Goal: Task Accomplishment & Management: Use online tool/utility

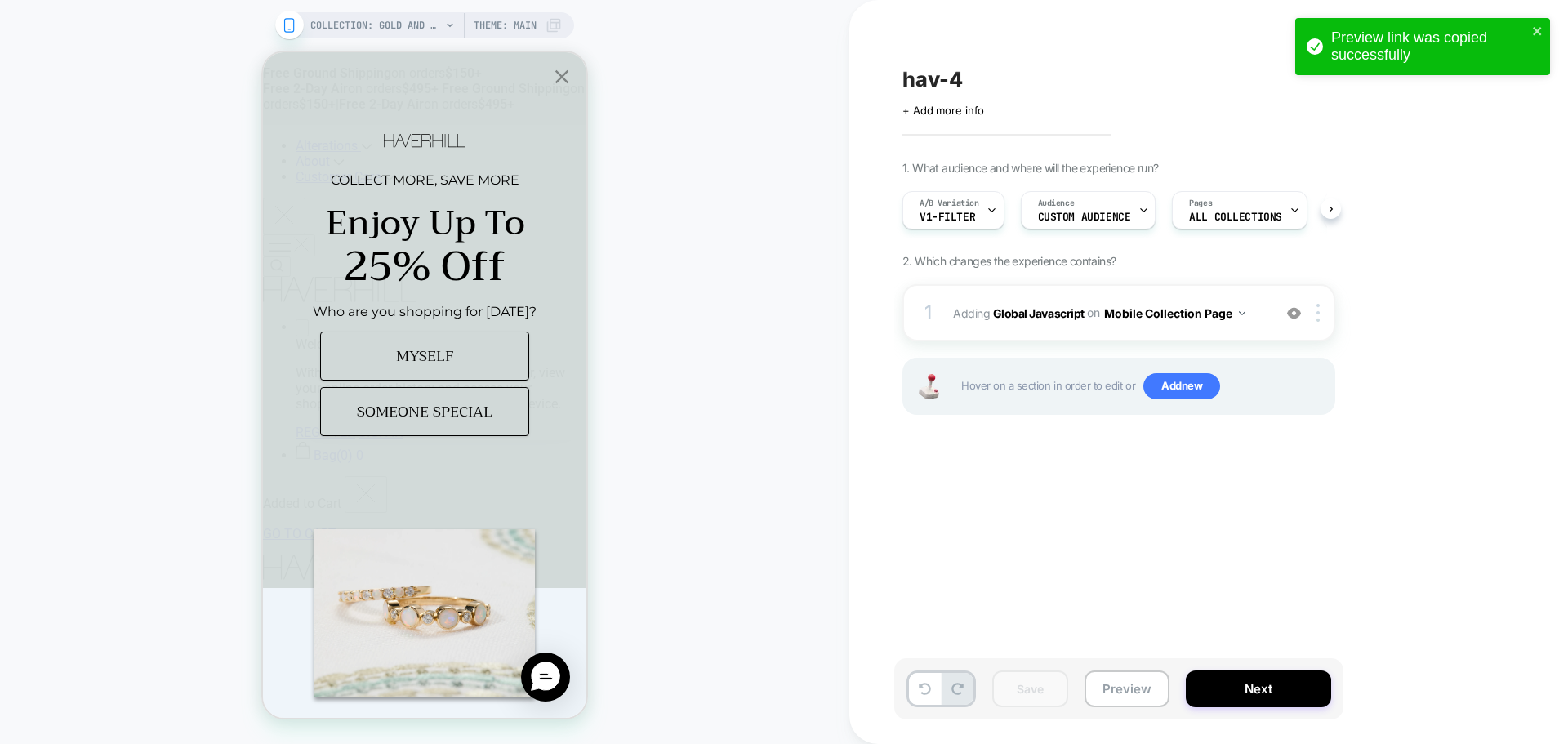
scroll to position [0, 1]
click at [996, 331] on div "1 Adding Global Javascript on Mobile Collection Page Add Before Add After Copy …" at bounding box center [1119, 313] width 433 height 57
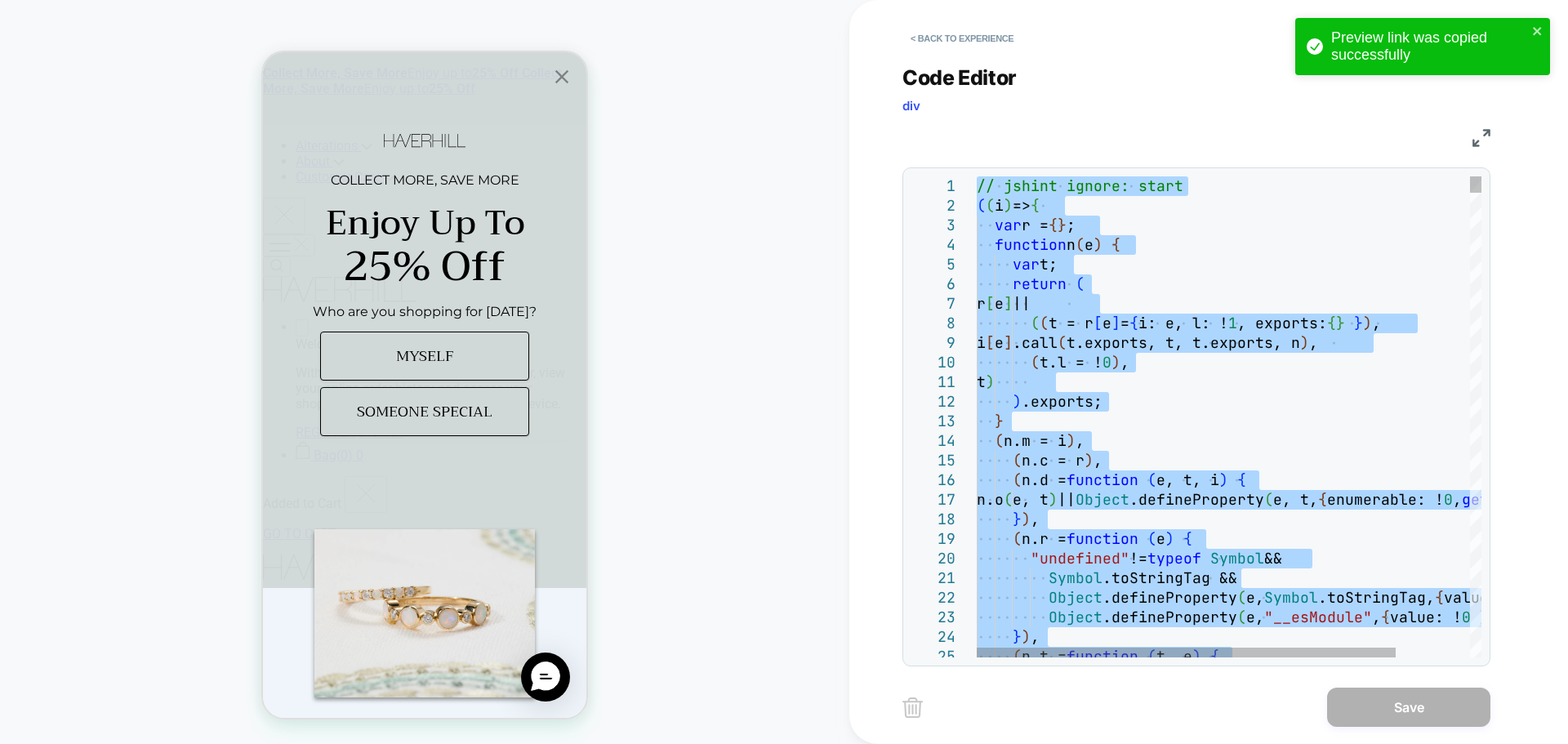
type textarea "**********"
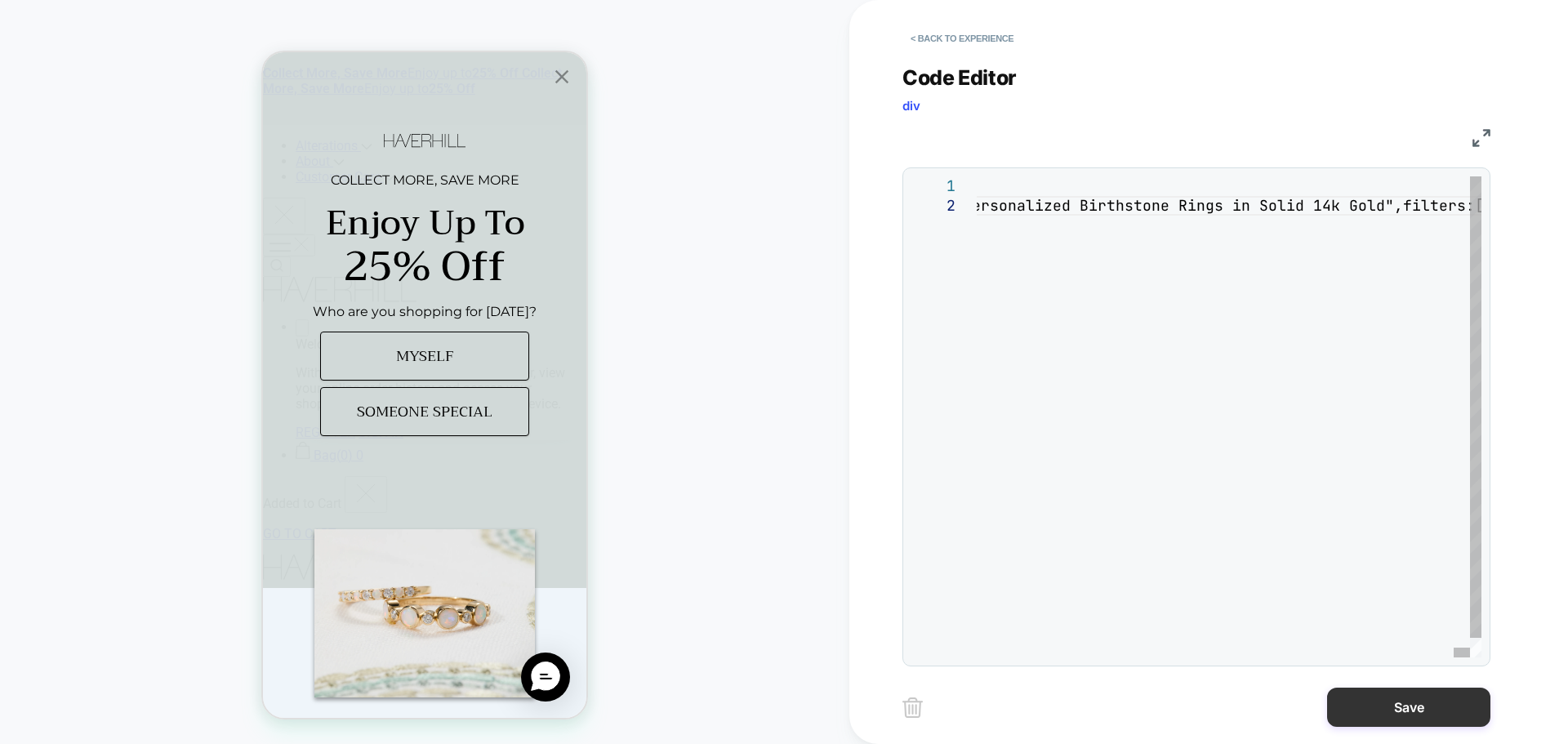
click at [1419, 704] on button "Save" at bounding box center [1408, 707] width 163 height 40
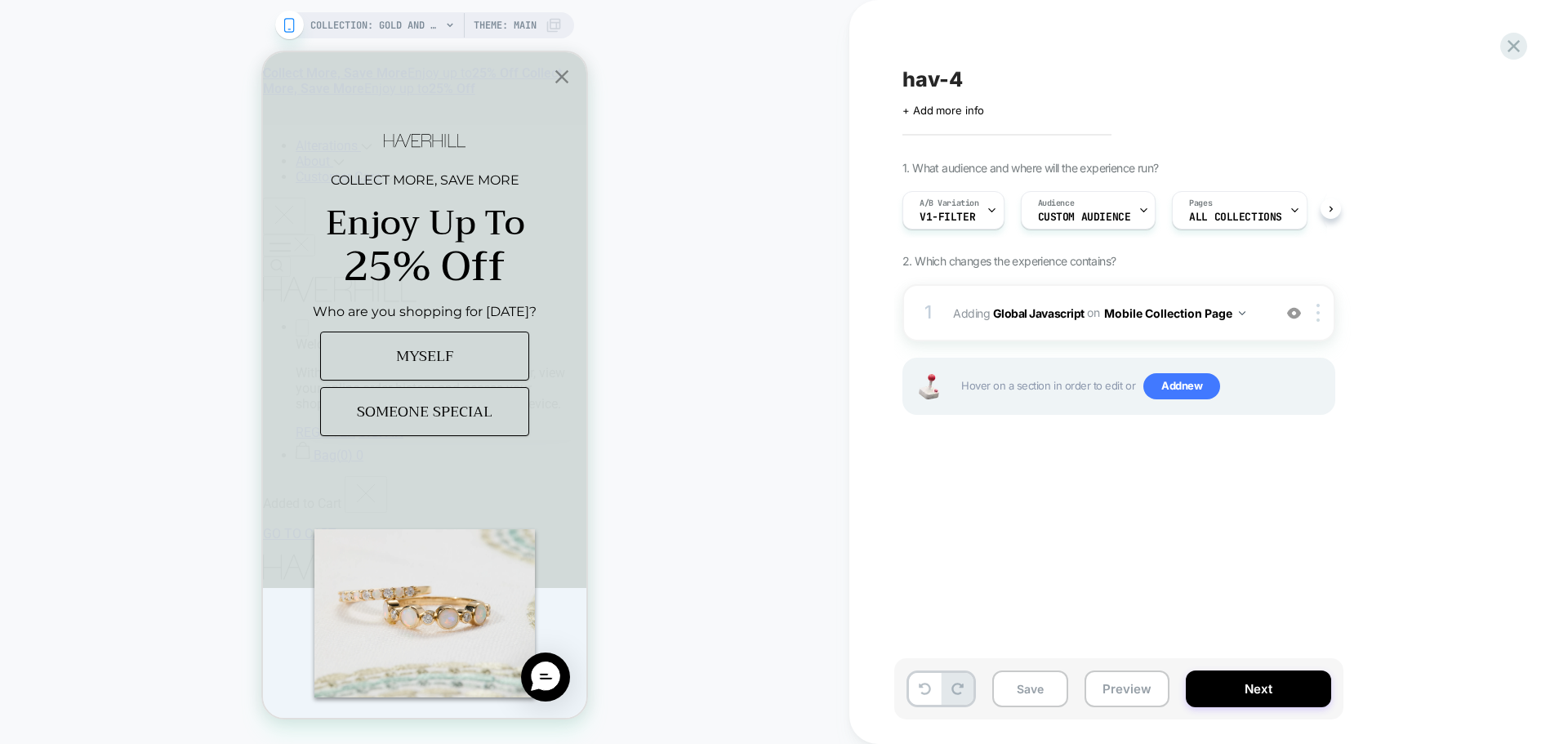
scroll to position [0, 1]
click at [1005, 701] on button "Save" at bounding box center [1029, 689] width 75 height 37
click at [1158, 681] on button "Preview" at bounding box center [1127, 689] width 85 height 37
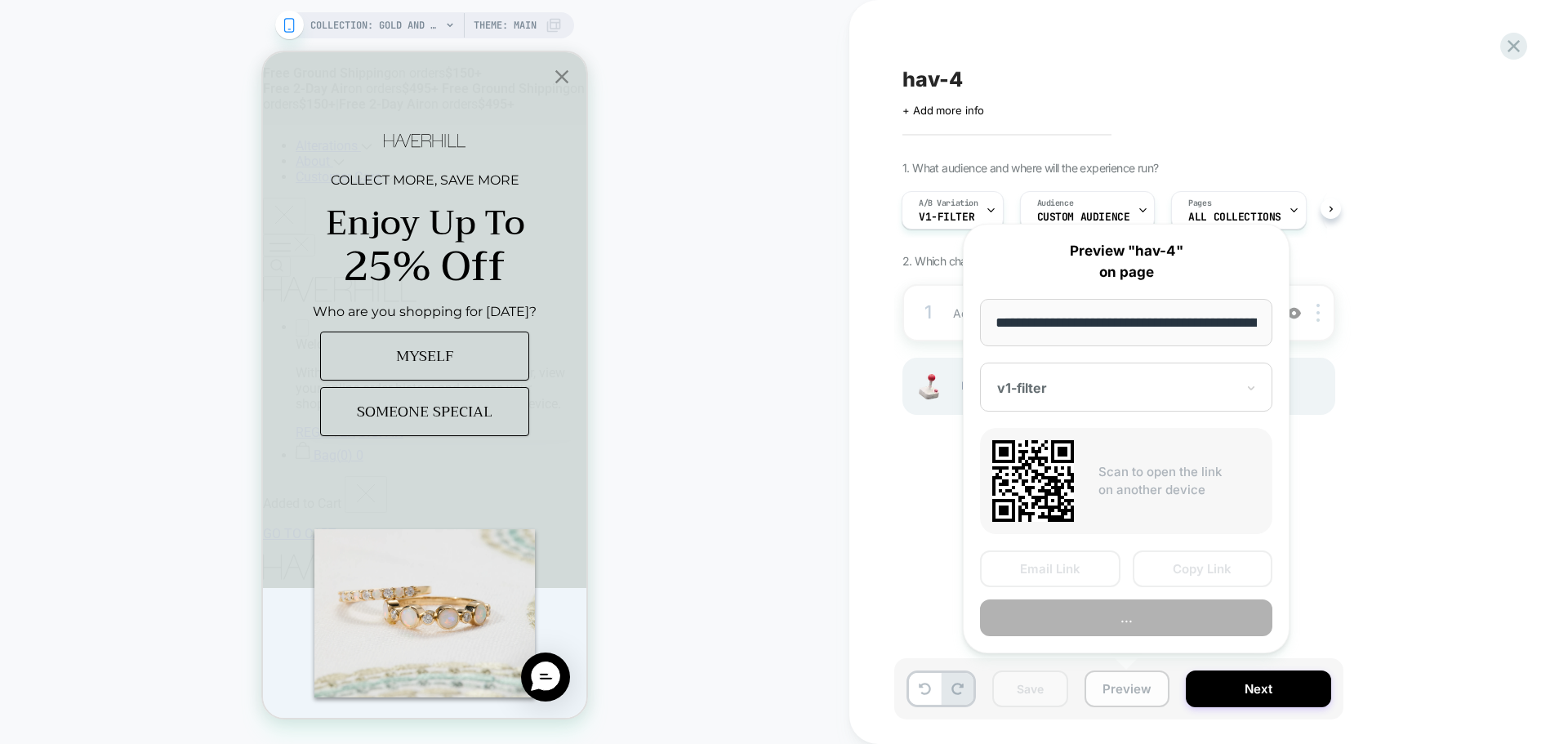
scroll to position [0, 149]
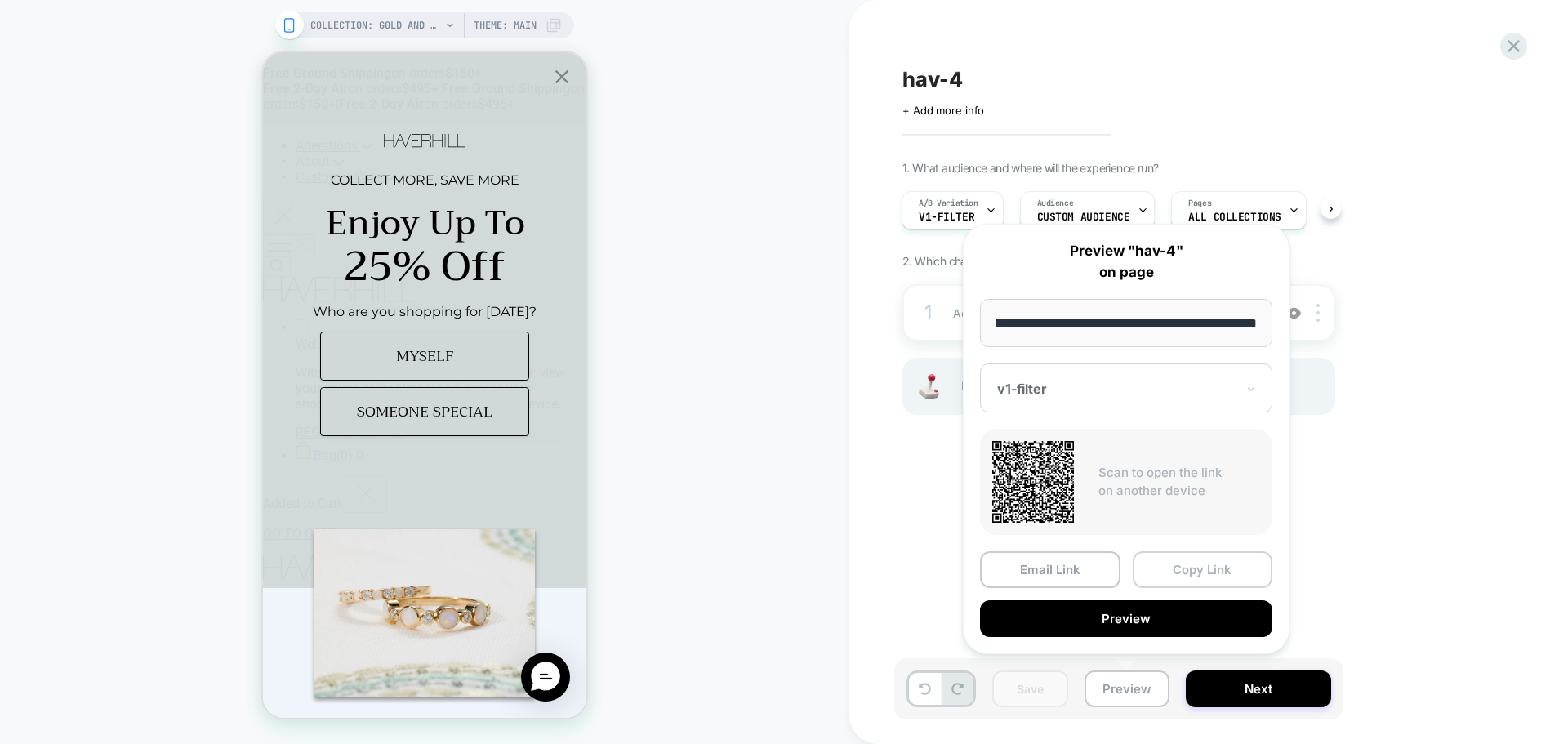
click at [1180, 584] on button "Copy Link" at bounding box center [1202, 570] width 141 height 37
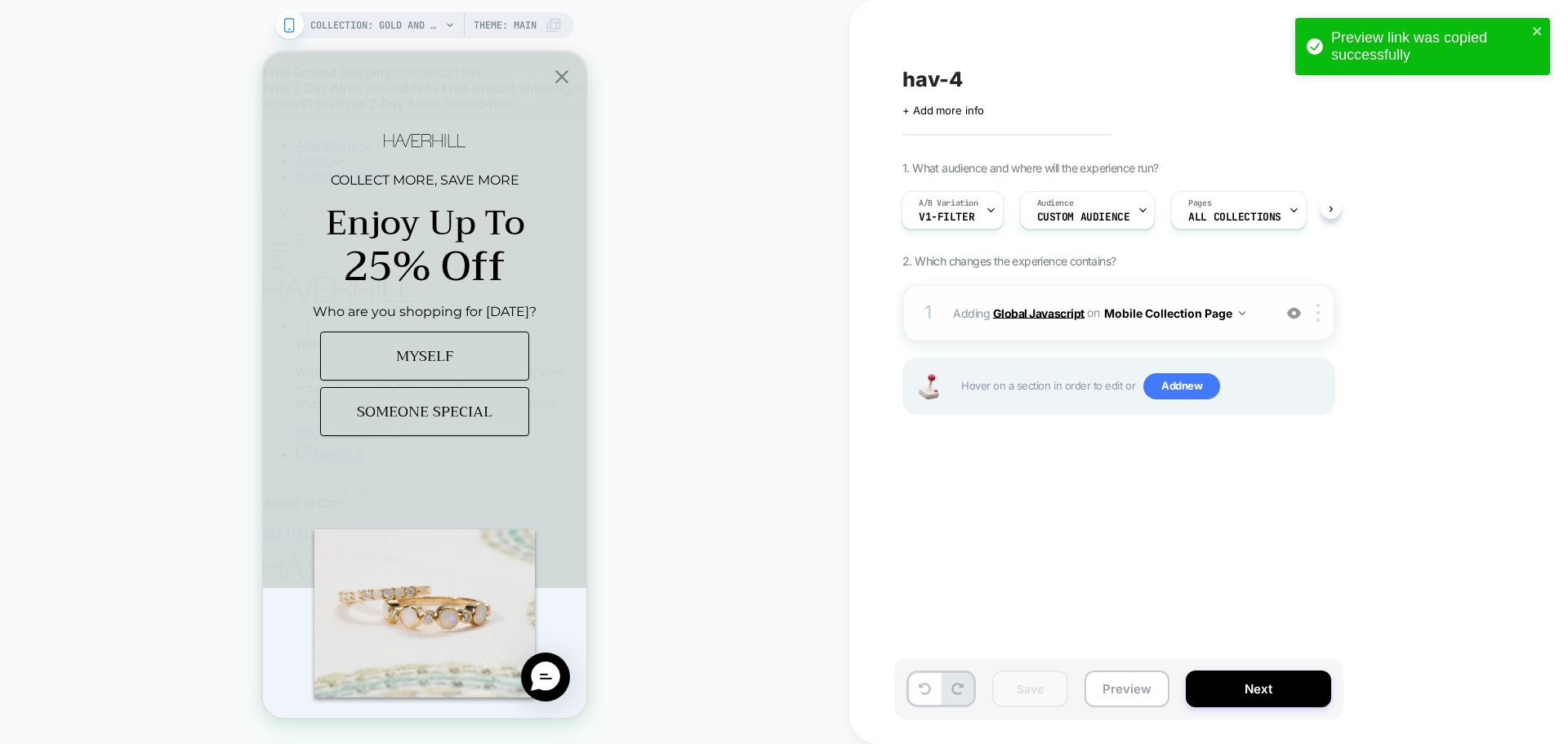
click at [1028, 311] on b "Global Javascript" at bounding box center [1038, 312] width 91 height 14
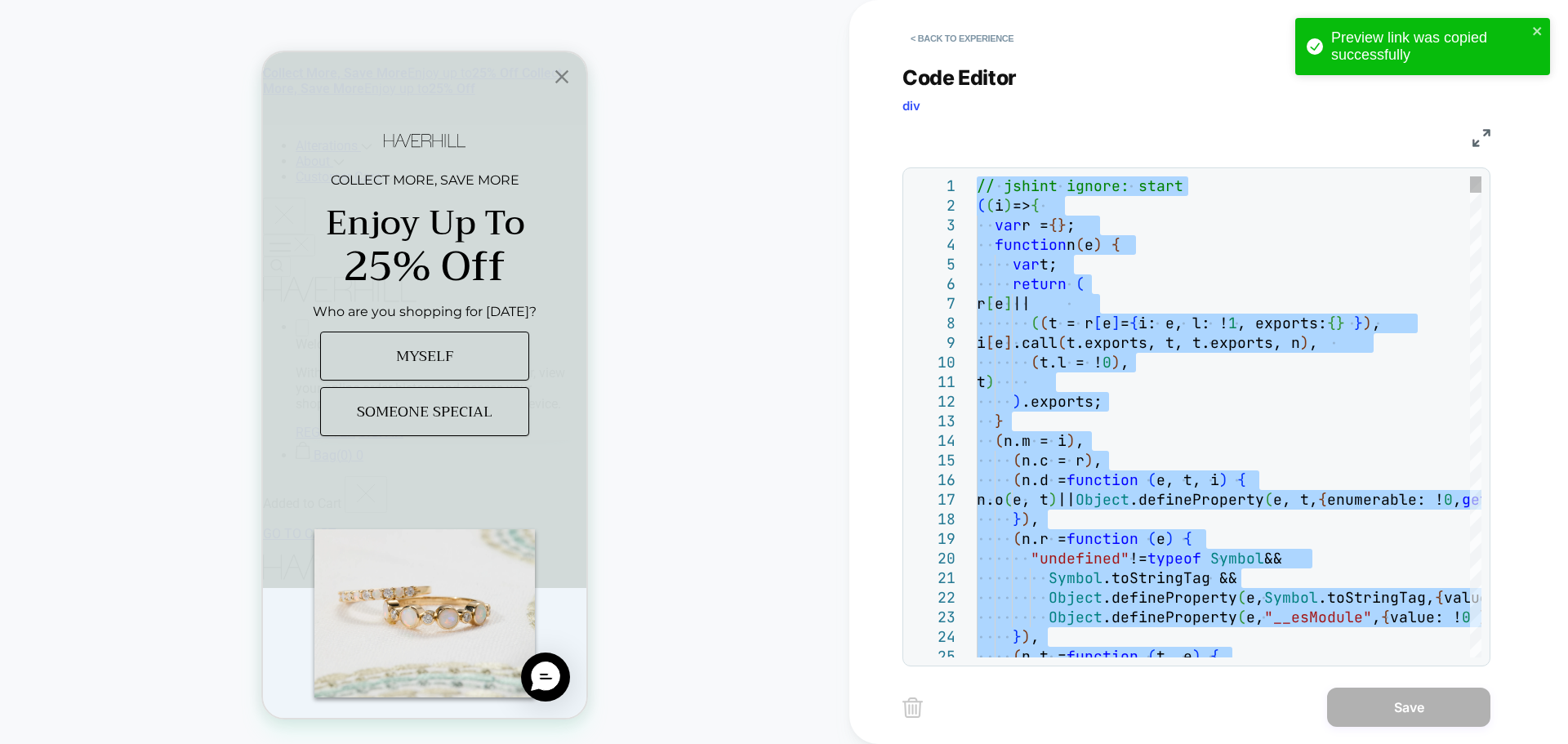
type textarea "**********"
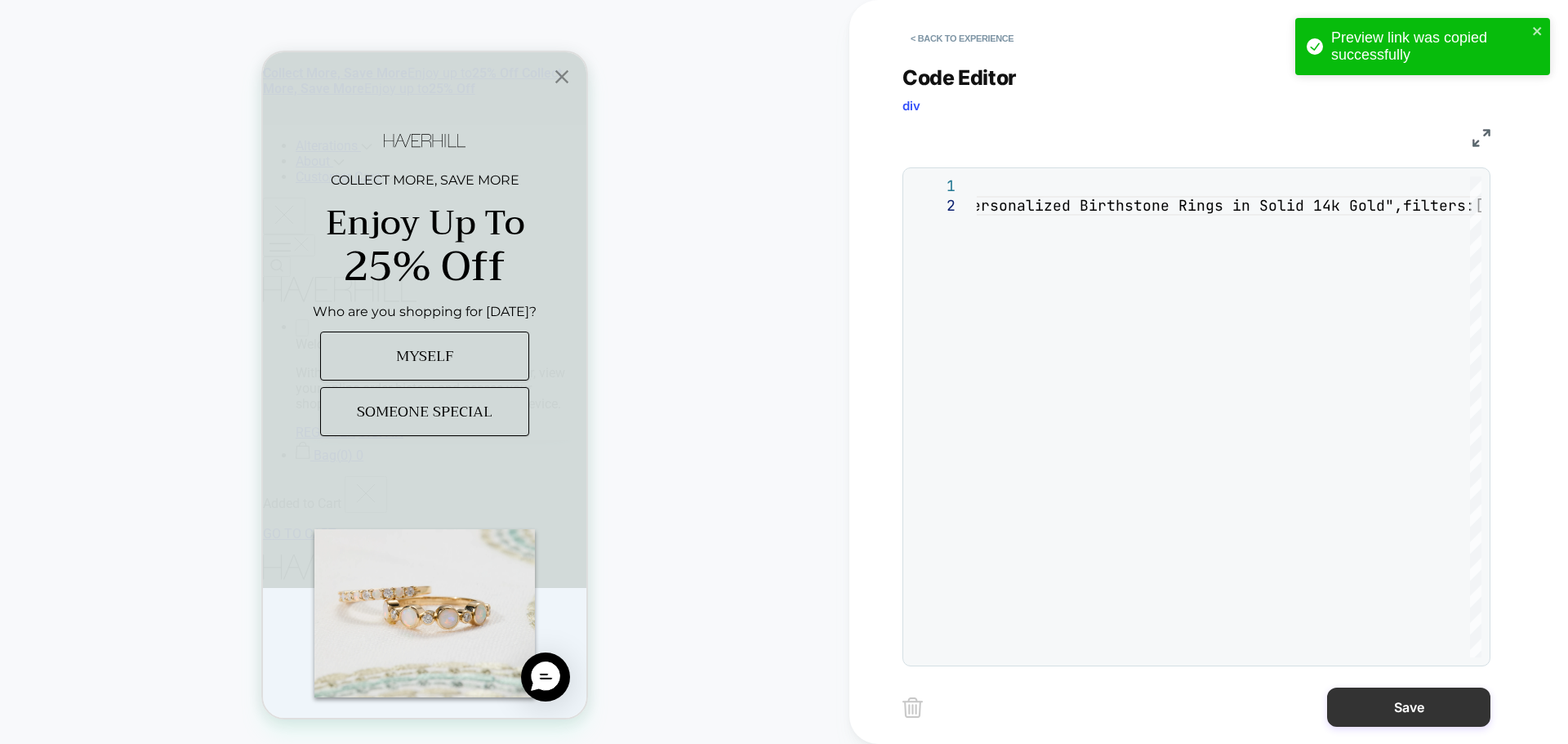
click at [1354, 701] on button "Save" at bounding box center [1408, 707] width 163 height 40
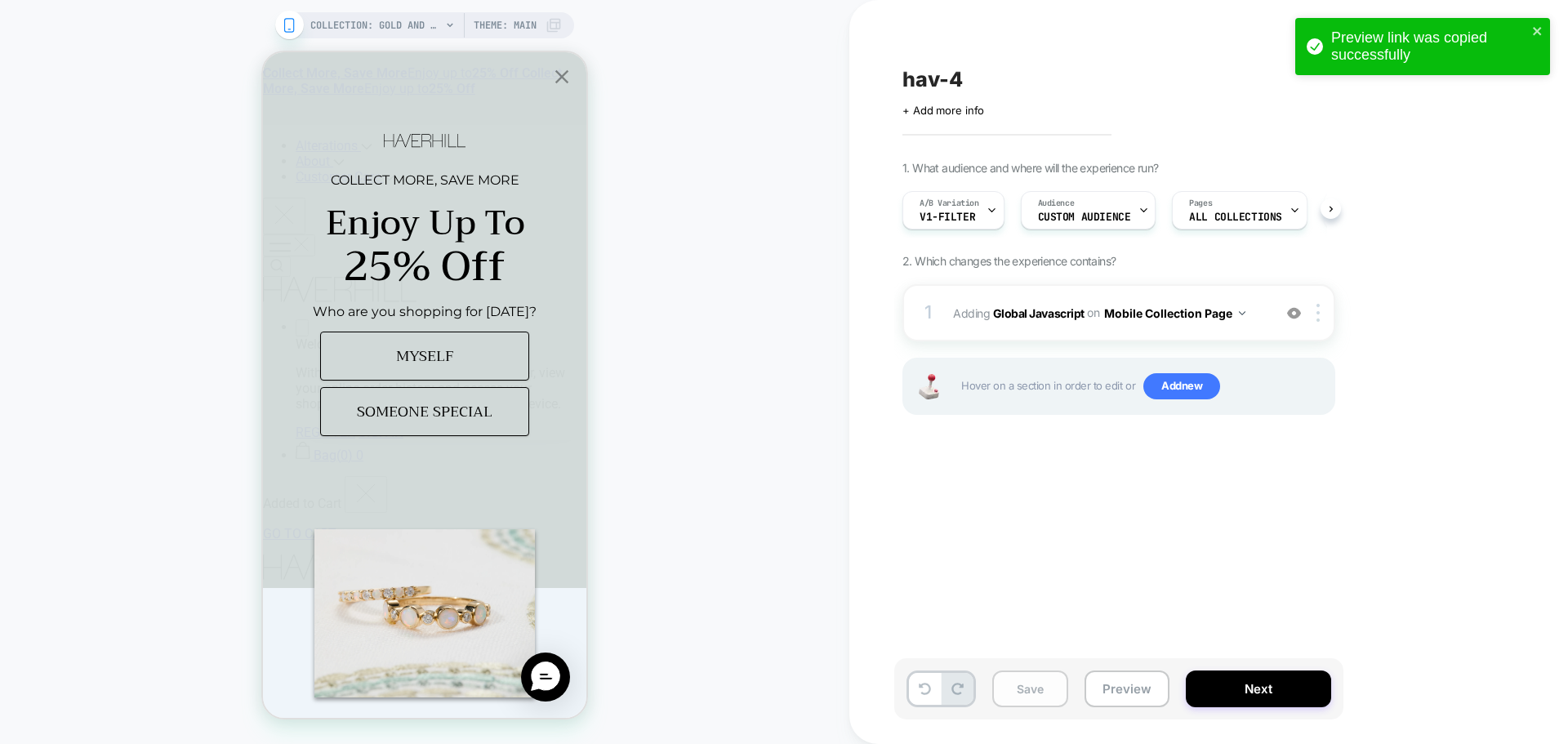
scroll to position [0, 1]
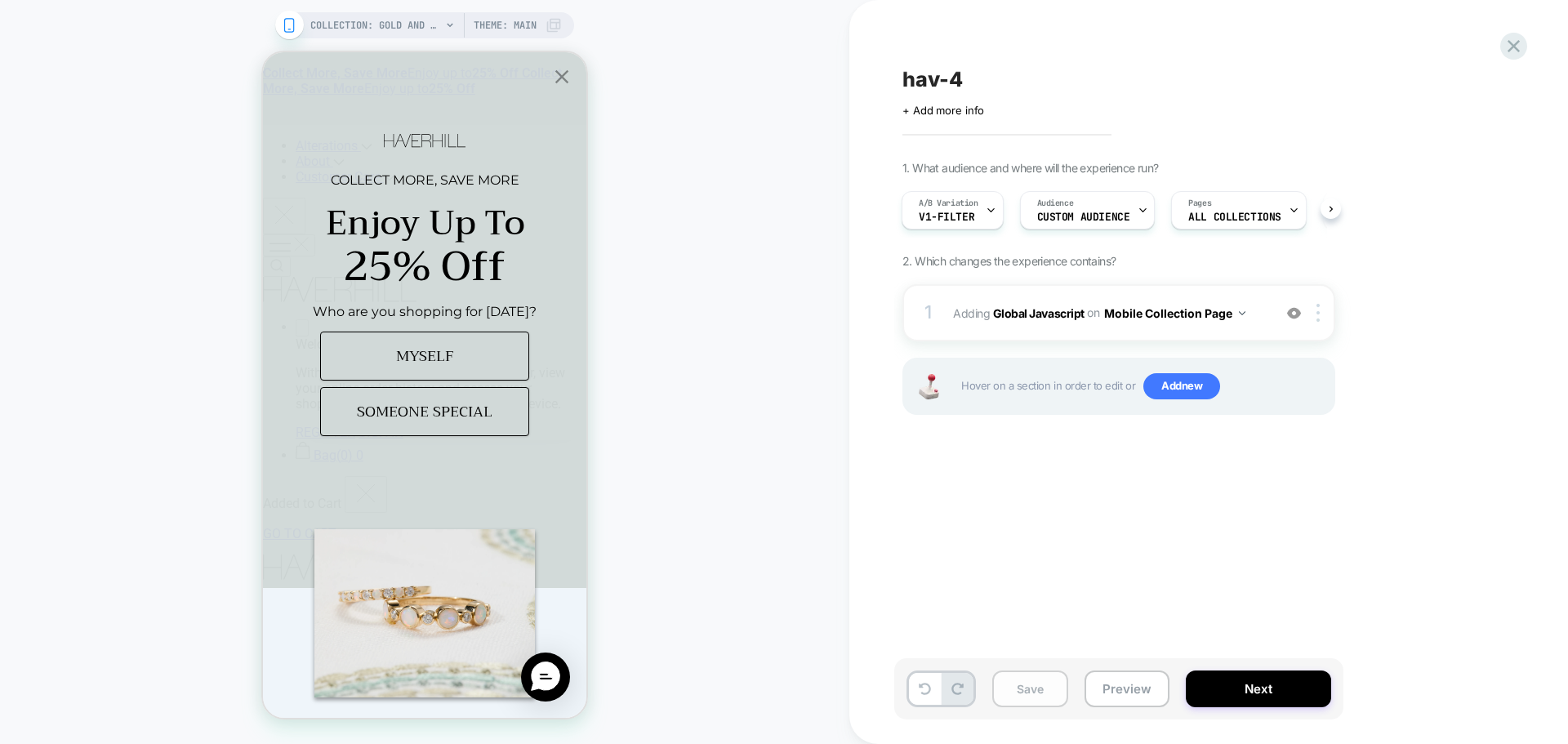
click at [1045, 685] on button "Save" at bounding box center [1029, 689] width 75 height 37
click at [1056, 327] on div "1 Adding Global Javascript on Mobile Collection Page Add Before Add After Copy …" at bounding box center [1119, 313] width 433 height 57
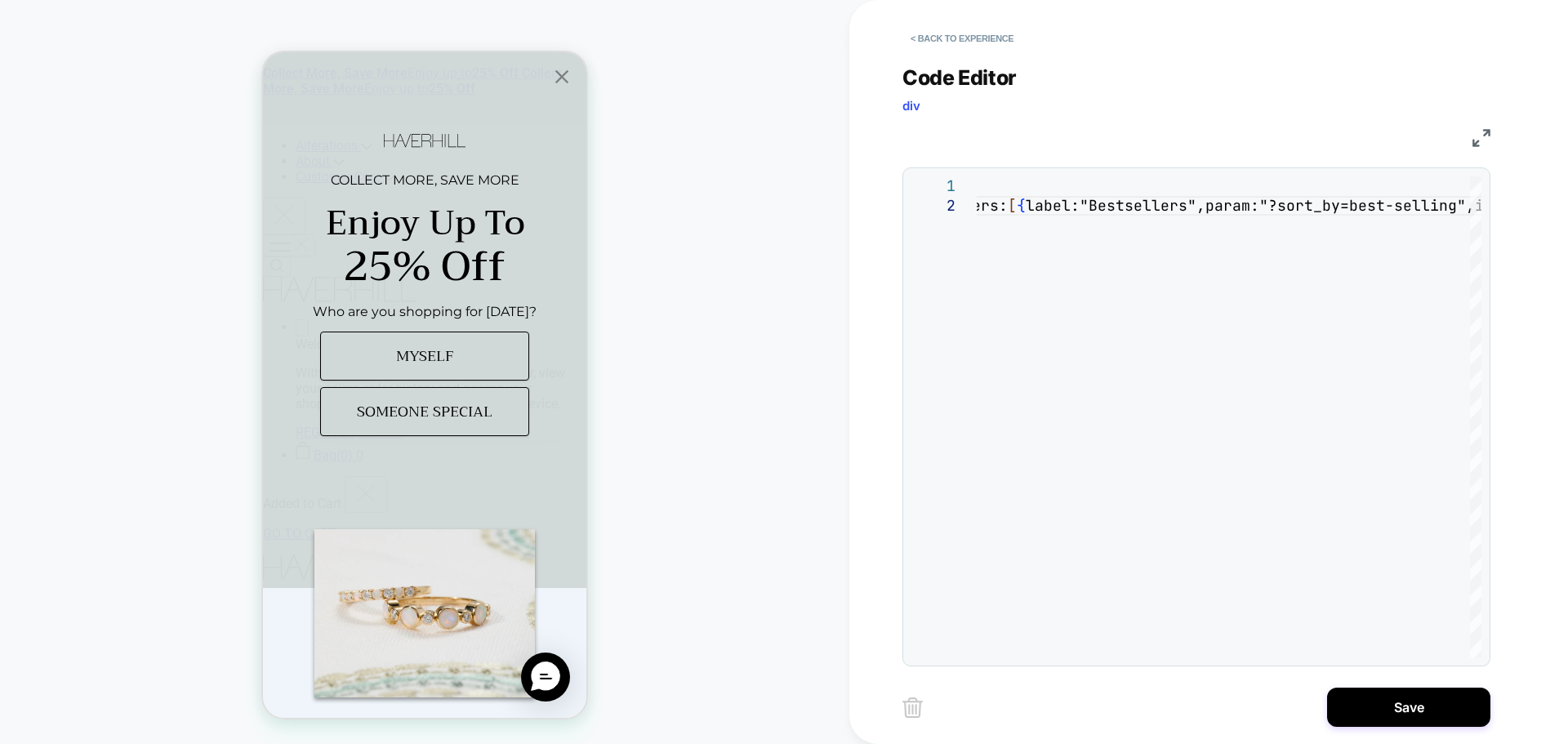
type textarea "**********"
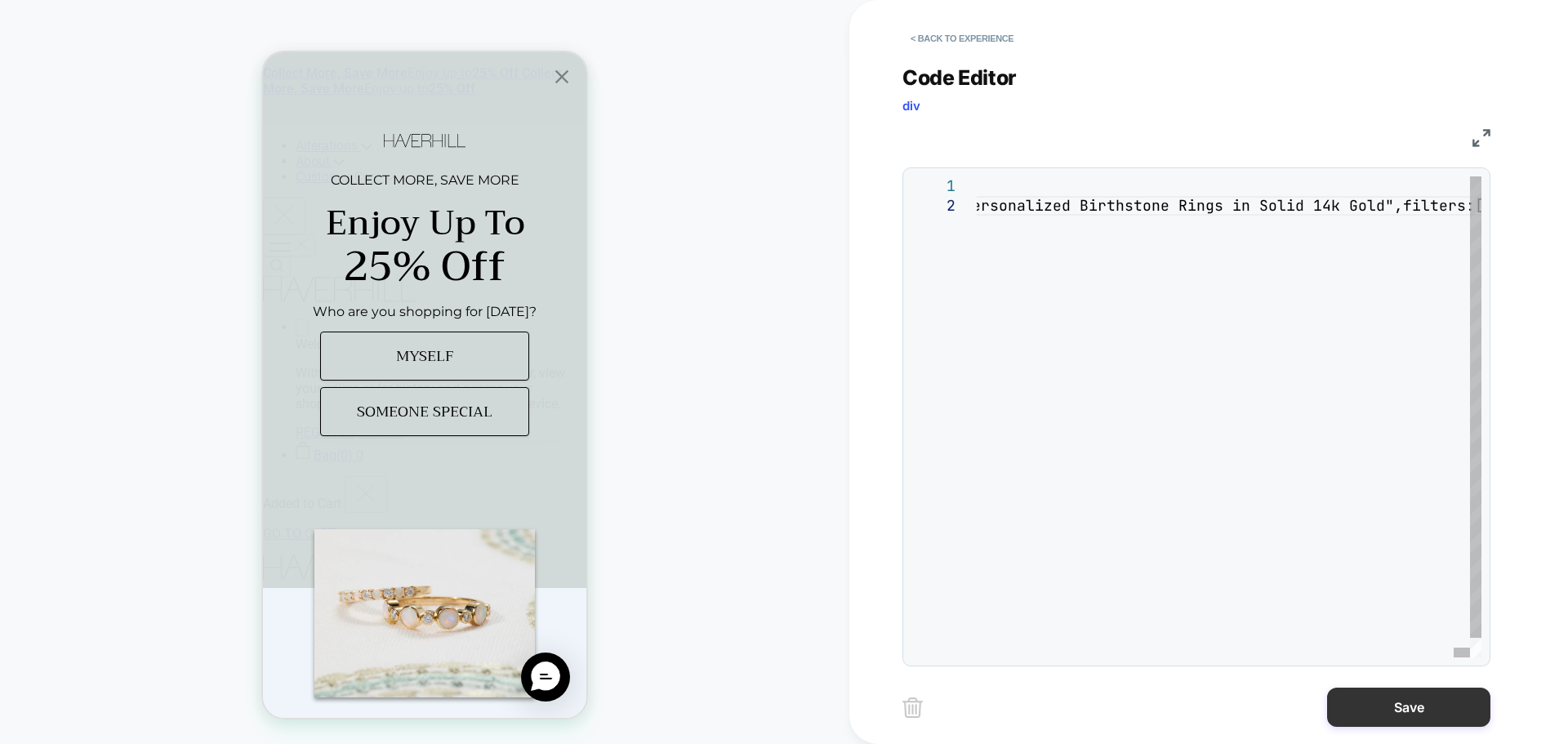
click at [1360, 701] on button "Save" at bounding box center [1408, 707] width 163 height 40
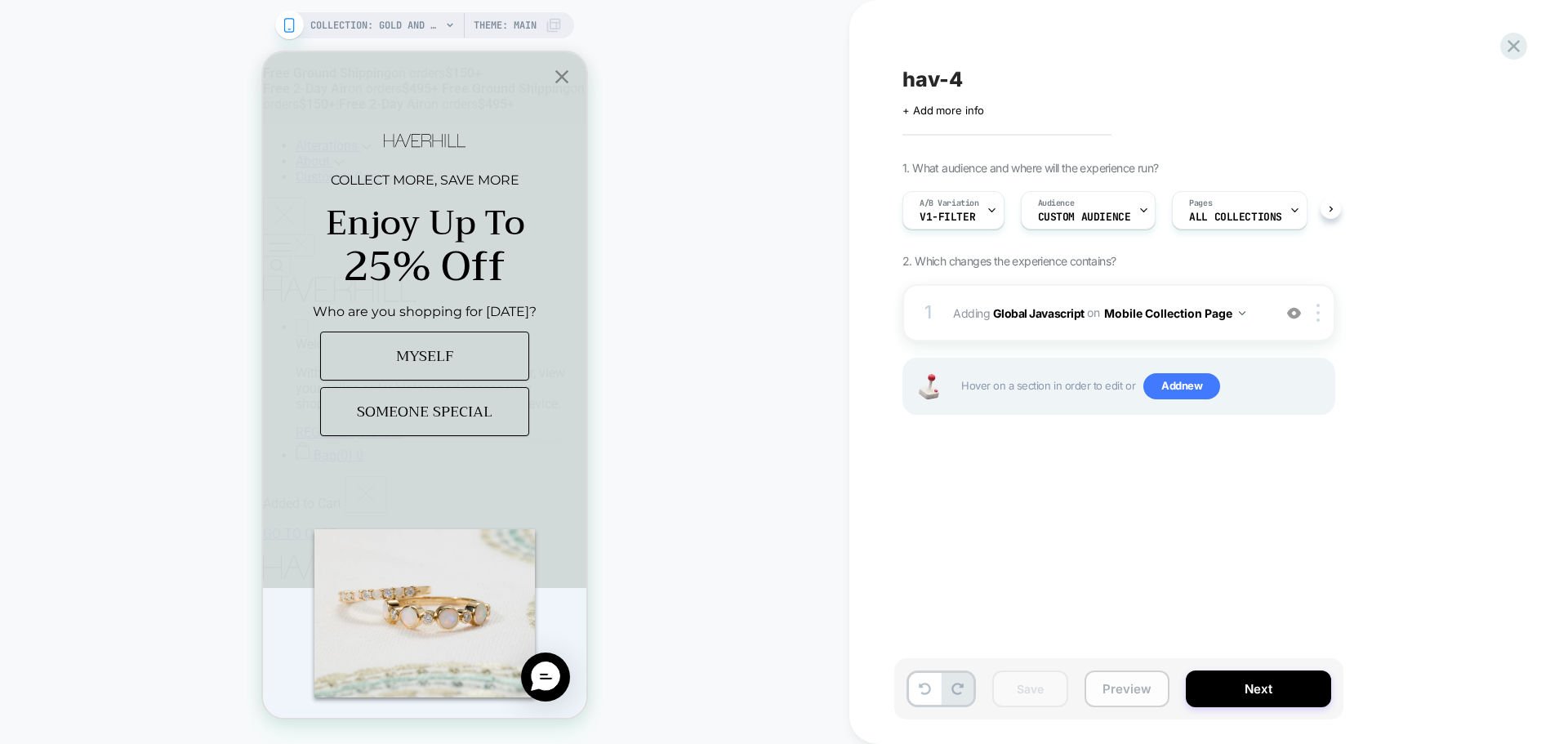
scroll to position [0, 1]
click at [1166, 699] on button "Preview" at bounding box center [1127, 689] width 85 height 37
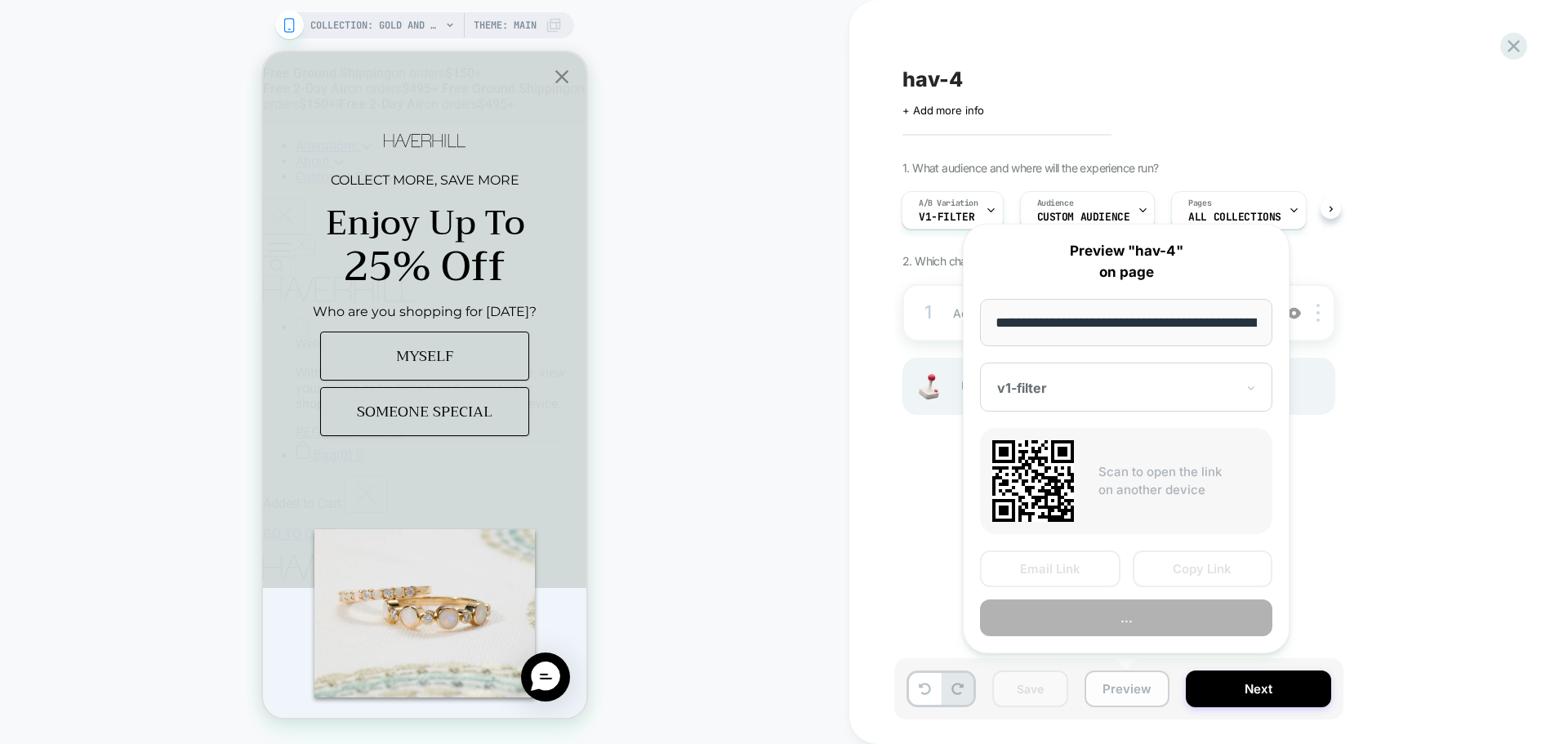
scroll to position [0, 149]
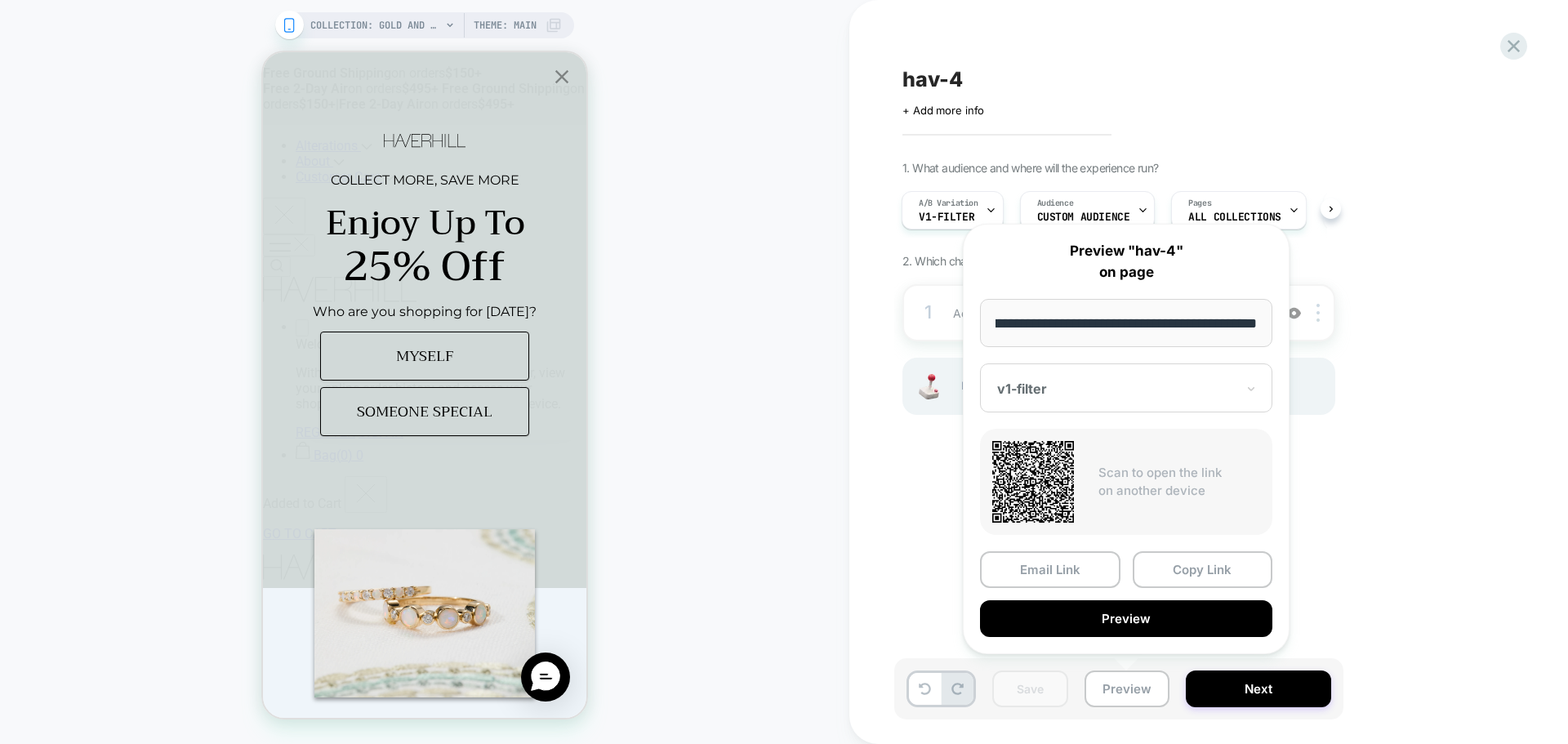
drag, startPoint x: 1189, startPoint y: 587, endPoint x: 1211, endPoint y: 569, distance: 28.4
click at [1191, 584] on button "Copy Link" at bounding box center [1202, 570] width 141 height 37
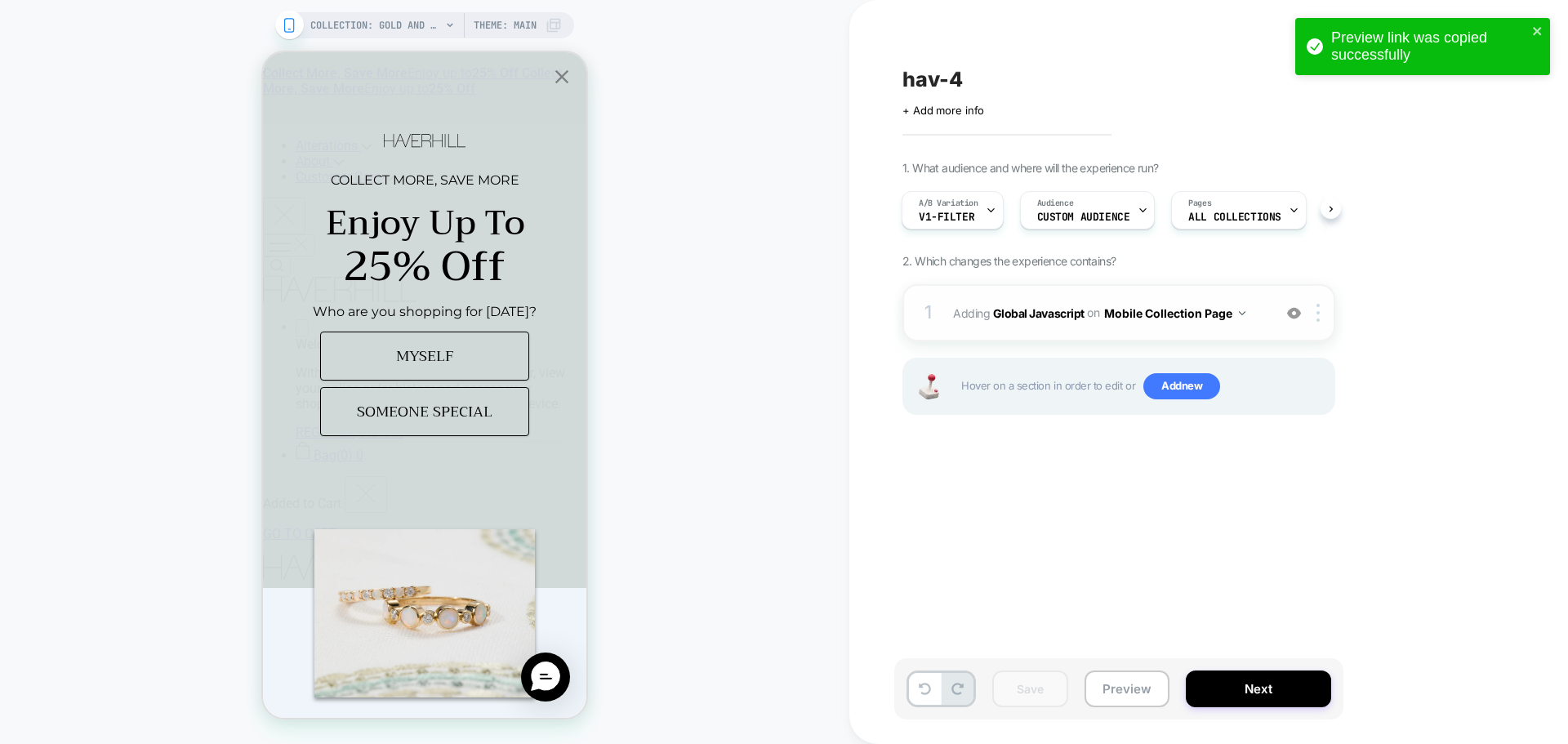
click at [1000, 320] on span "Adding Global Javascript on Mobile Collection Page" at bounding box center [1109, 313] width 311 height 24
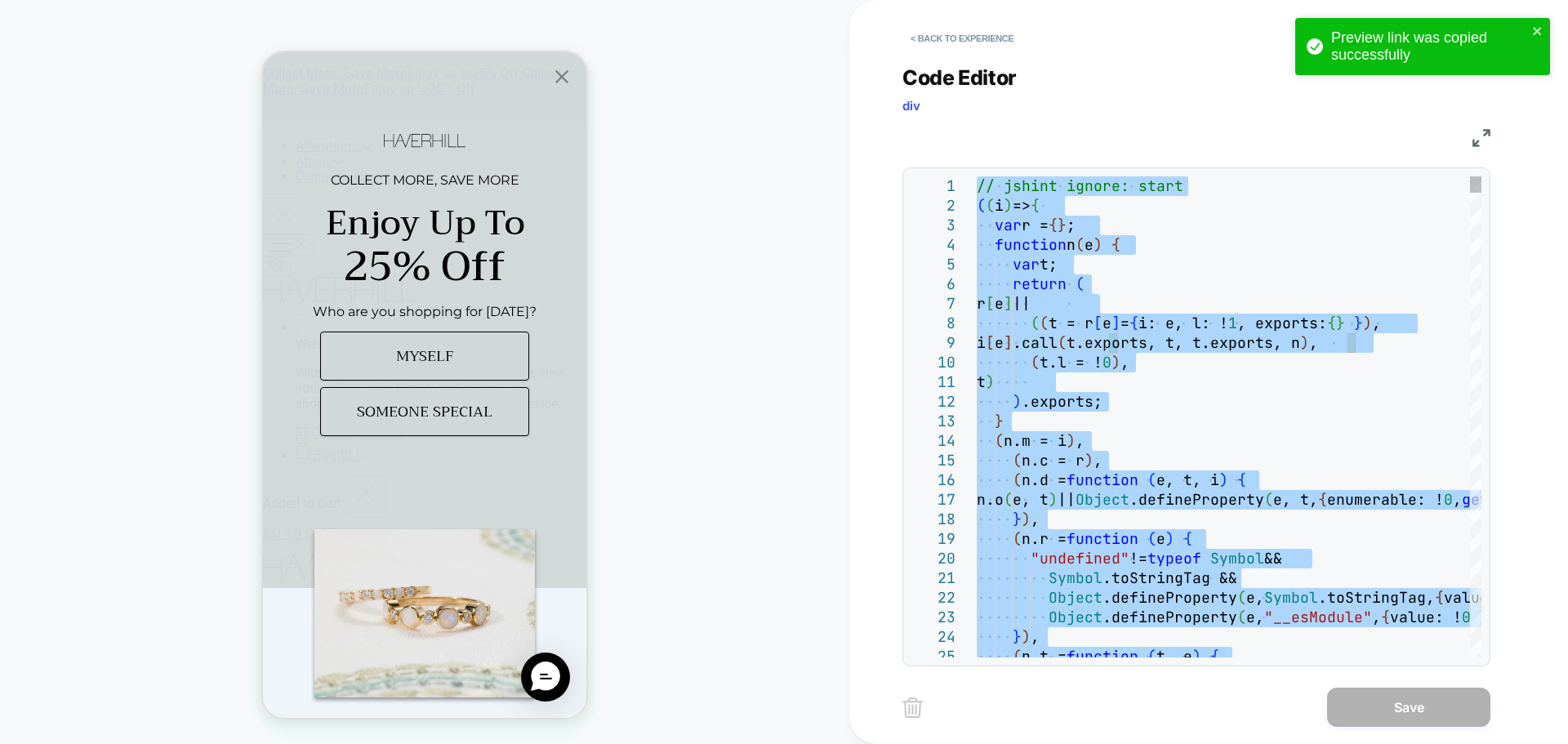
type textarea "**********"
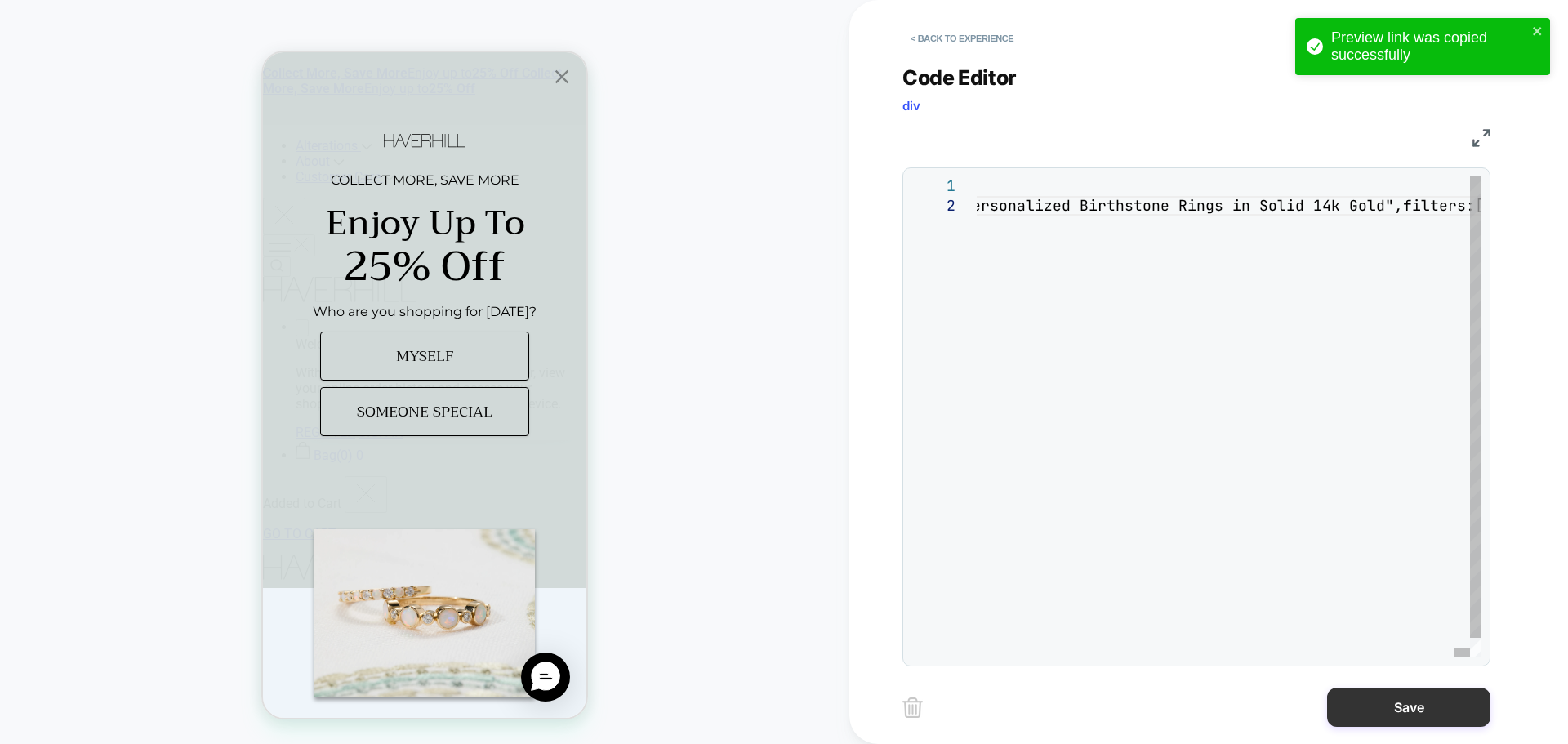
click at [1416, 699] on button "Save" at bounding box center [1408, 707] width 163 height 40
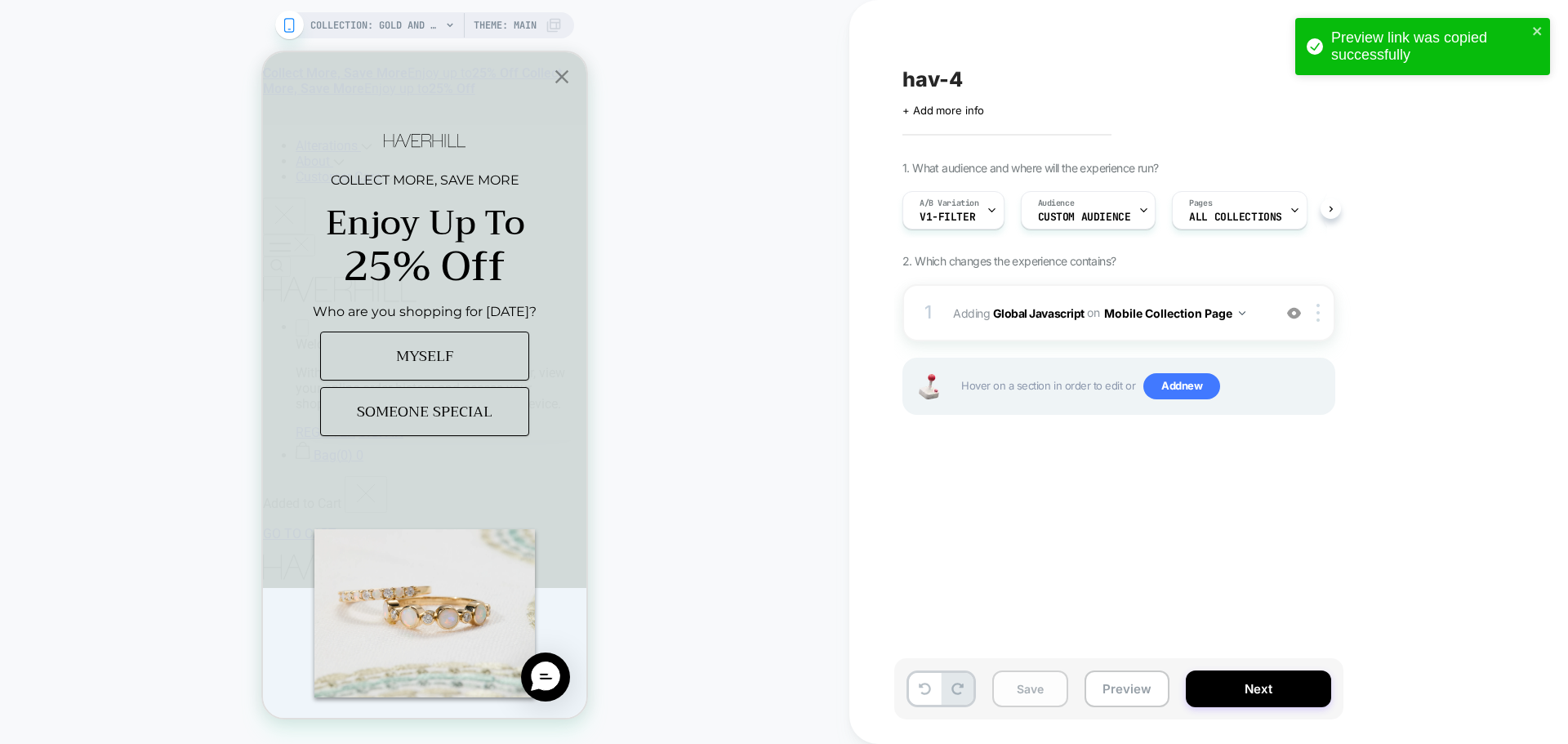
scroll to position [0, 1]
click at [1000, 693] on button "Save" at bounding box center [1029, 689] width 75 height 37
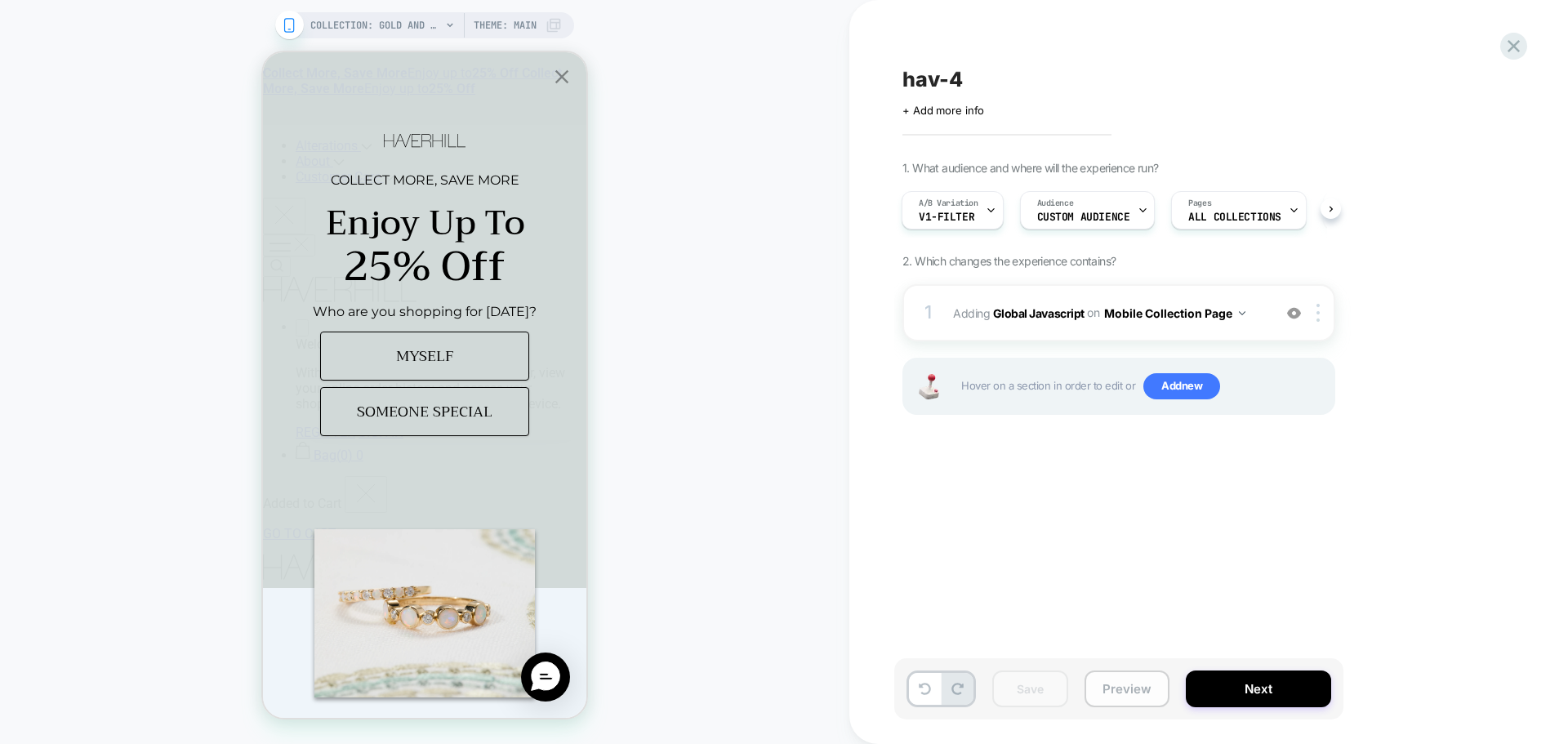
click at [1115, 695] on button "Preview" at bounding box center [1127, 689] width 85 height 37
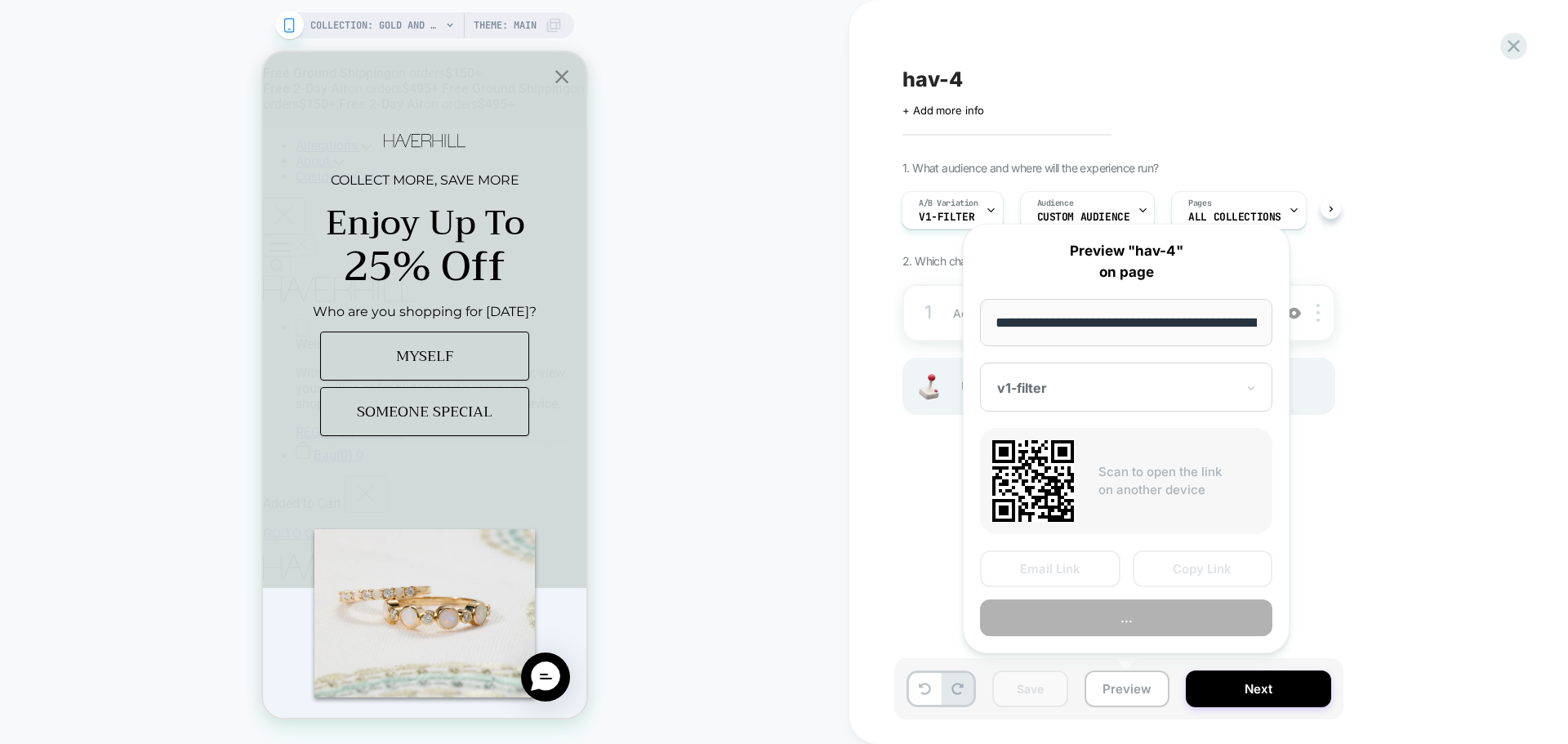
scroll to position [0, 149]
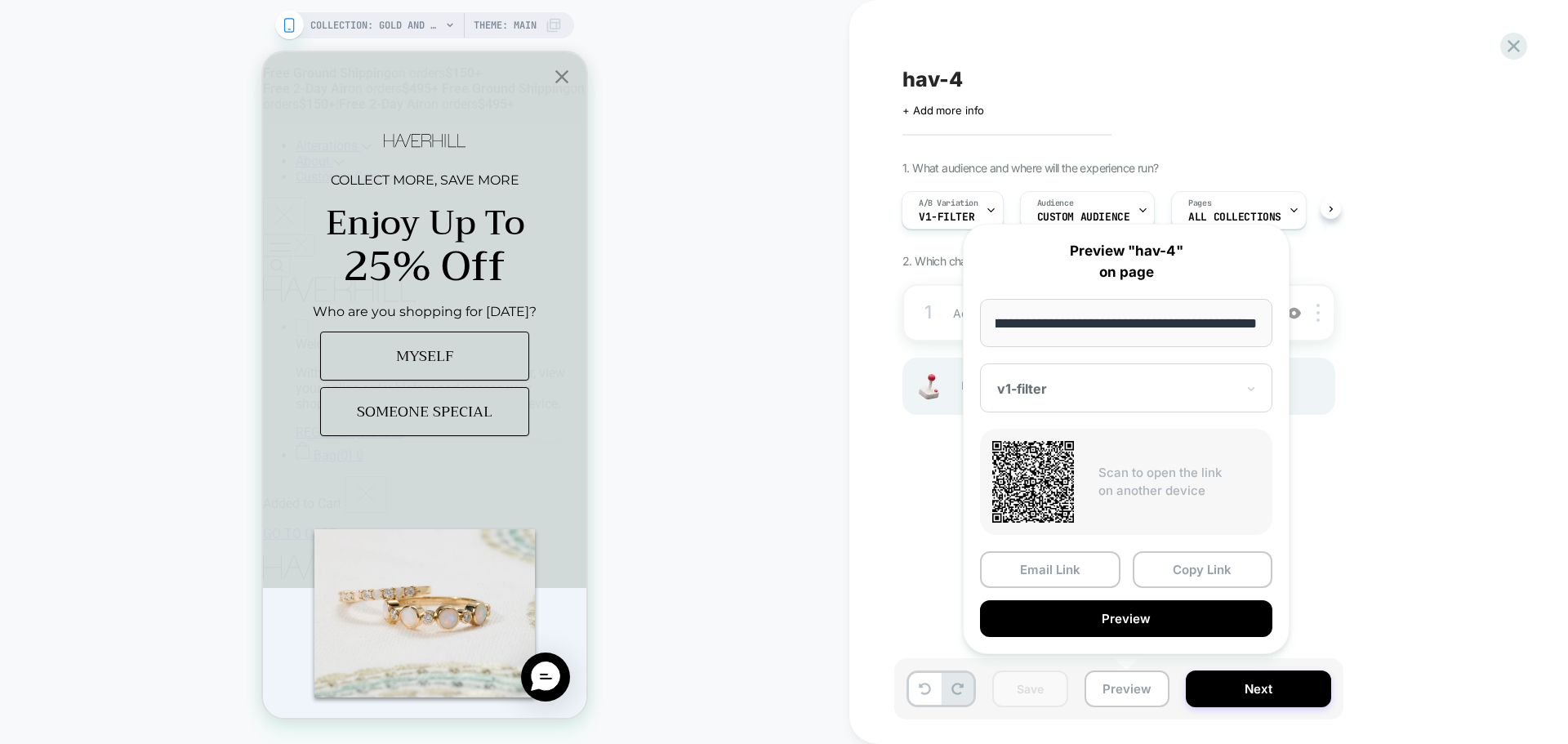
click at [1222, 575] on button "Copy Link" at bounding box center [1202, 570] width 141 height 37
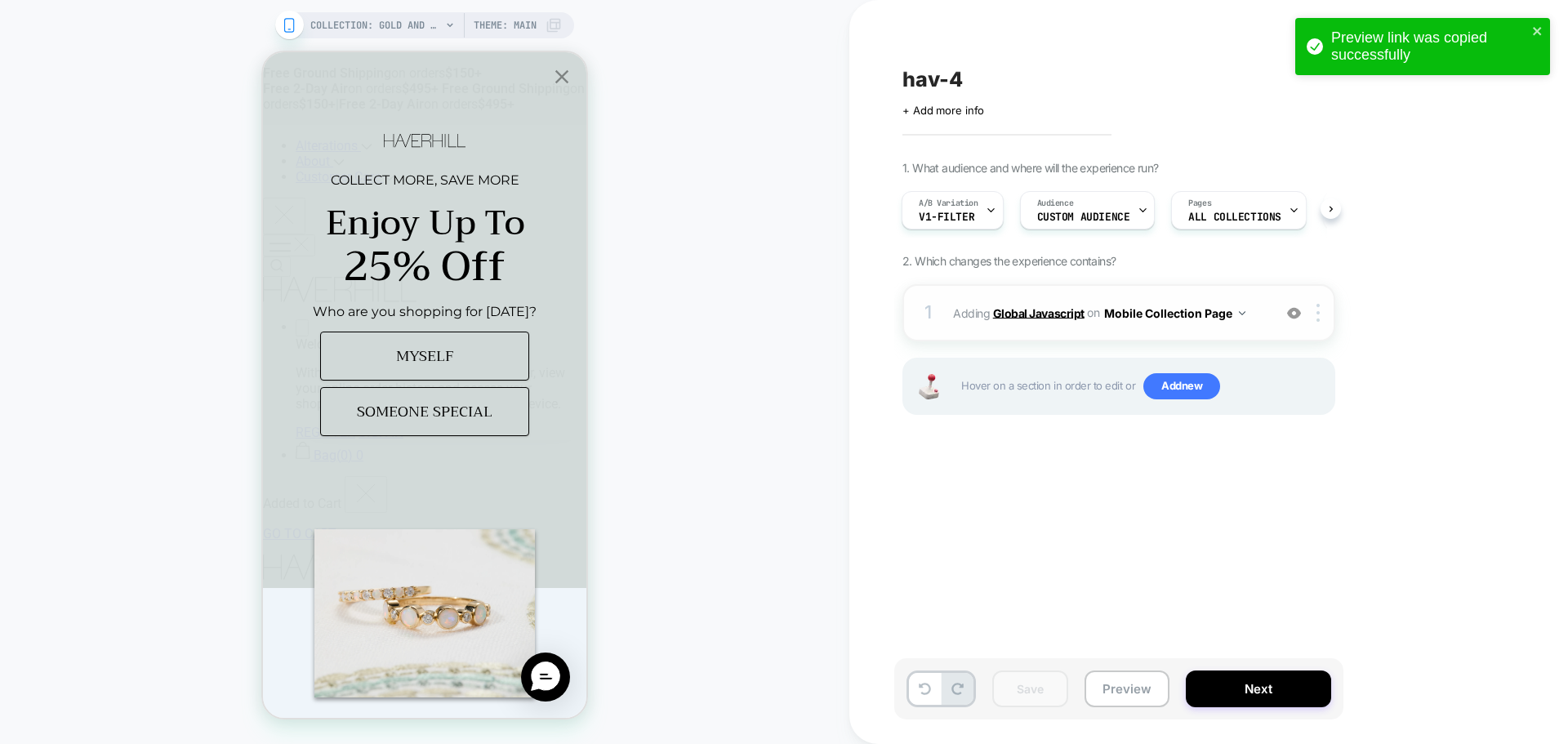
click at [1033, 316] on b "Global Javascript" at bounding box center [1038, 312] width 91 height 14
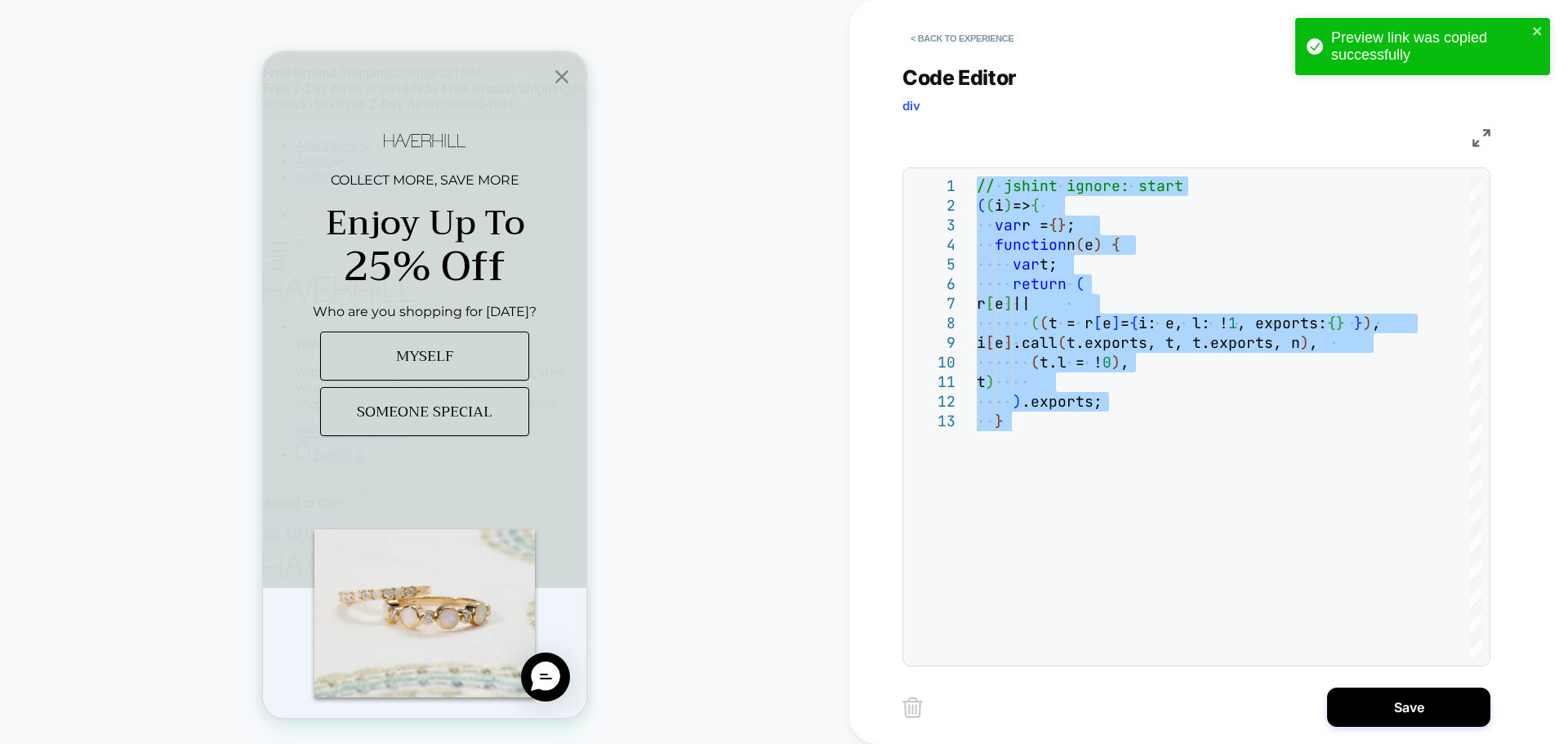
type textarea "**********"
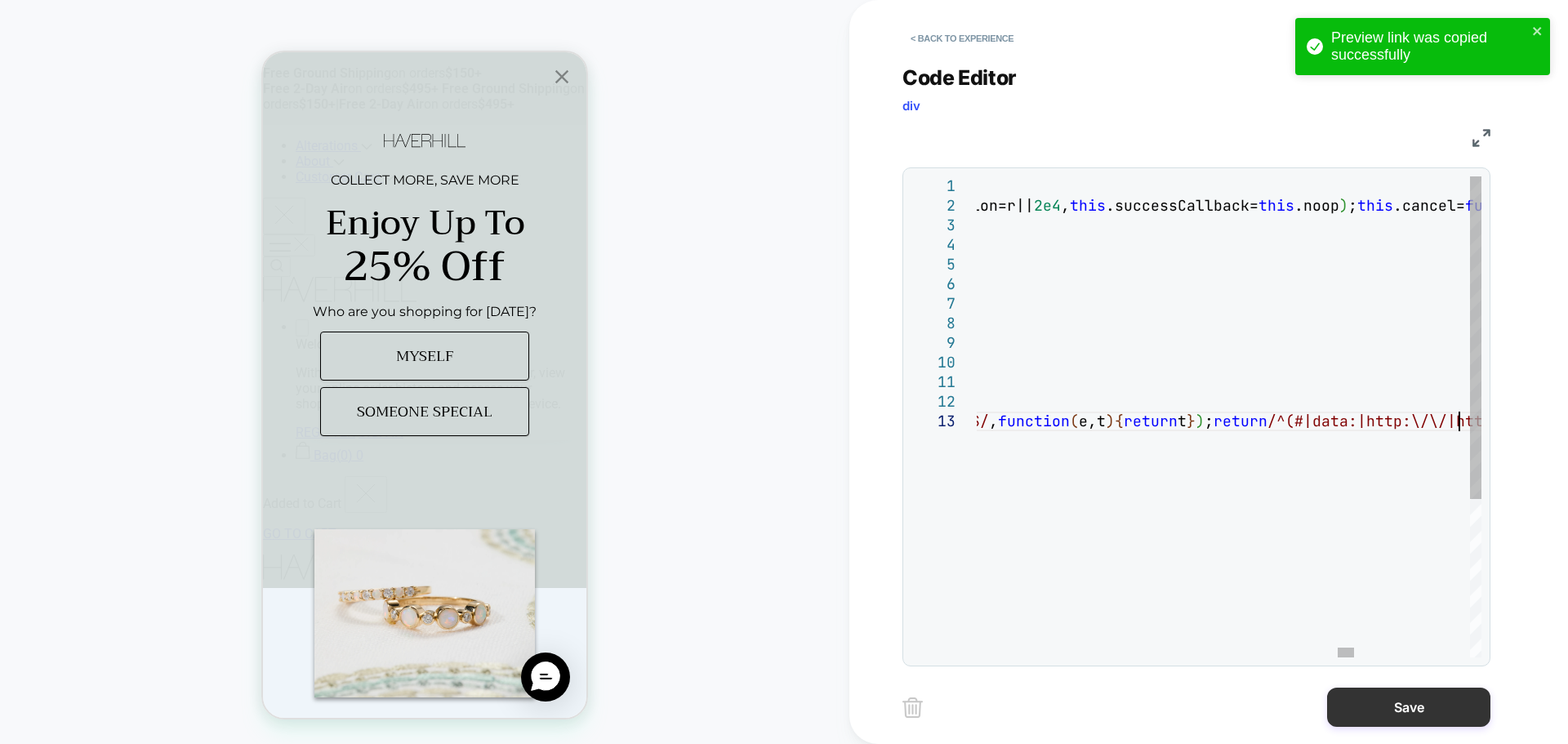
click at [1404, 691] on button "Save" at bounding box center [1408, 707] width 163 height 40
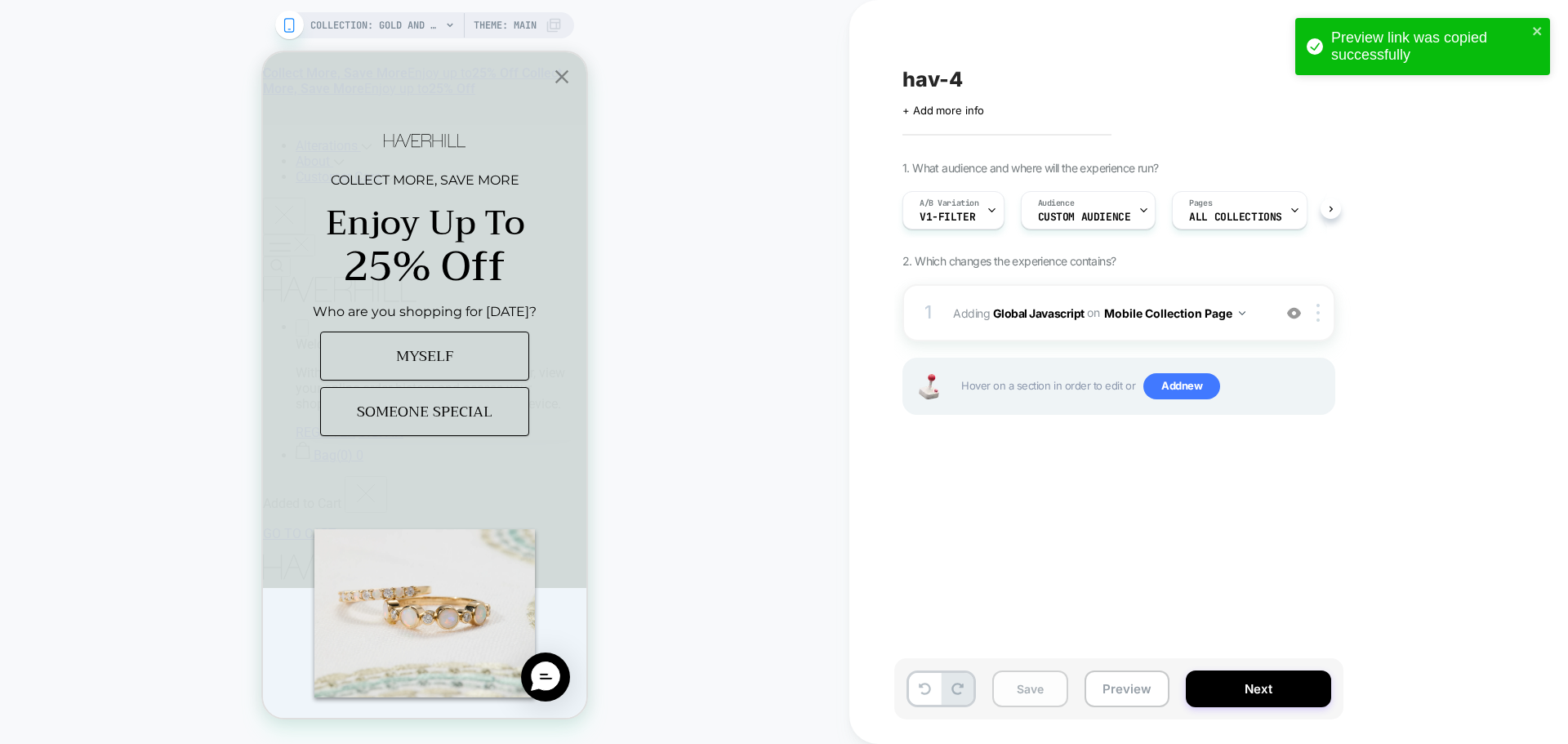
scroll to position [0, 1]
click at [1016, 702] on button "Save" at bounding box center [1029, 689] width 75 height 37
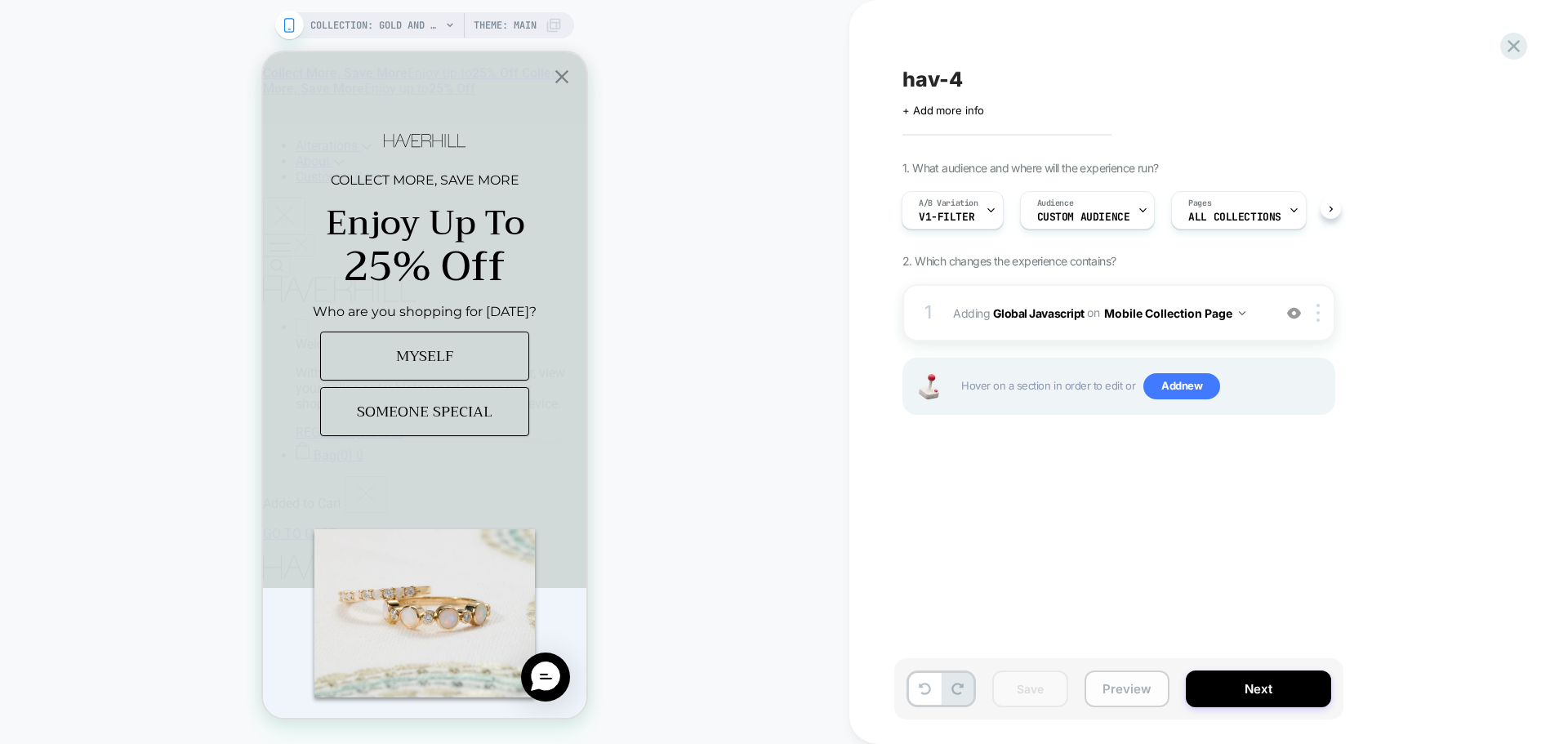
click at [1107, 694] on button "Preview" at bounding box center [1127, 689] width 85 height 37
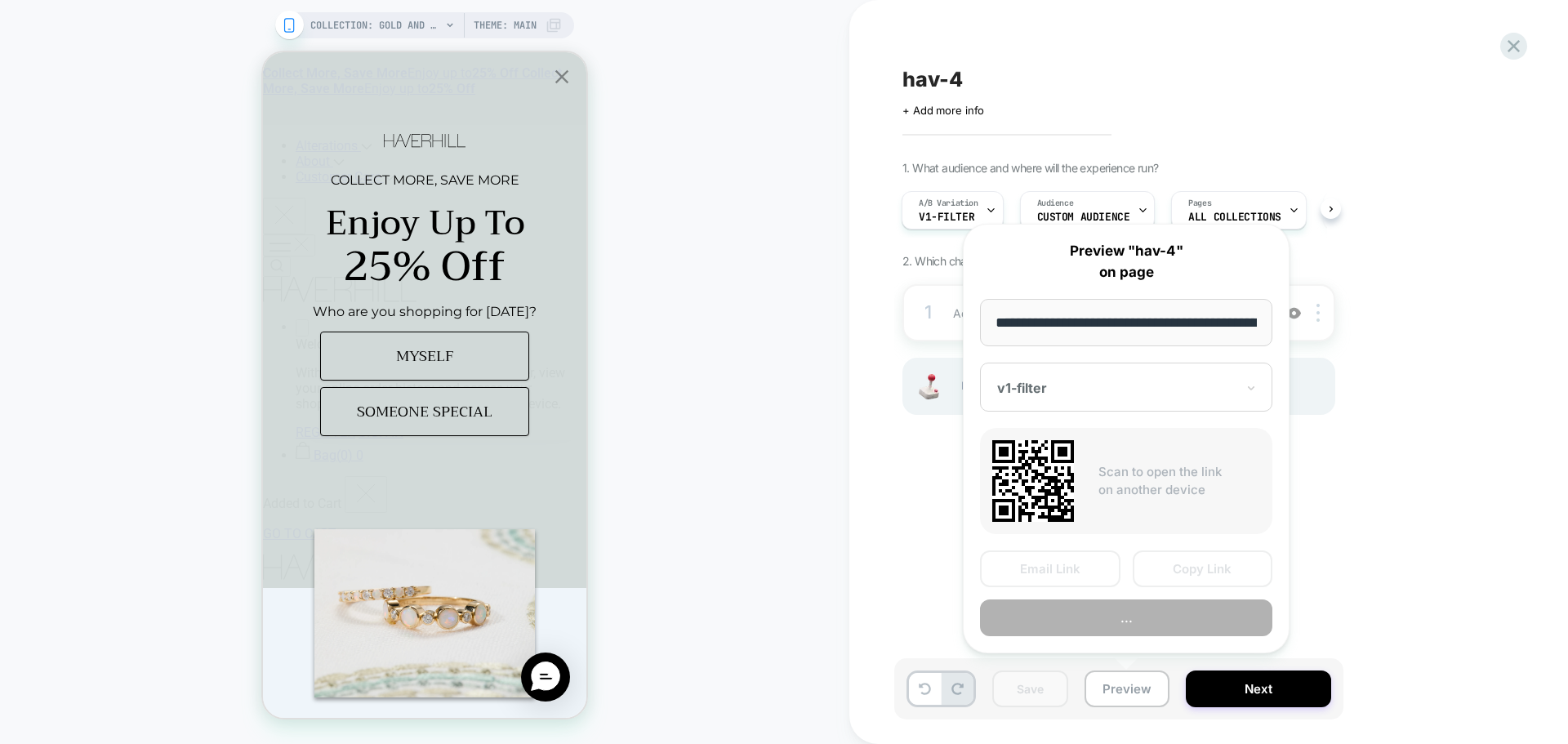
scroll to position [0, 149]
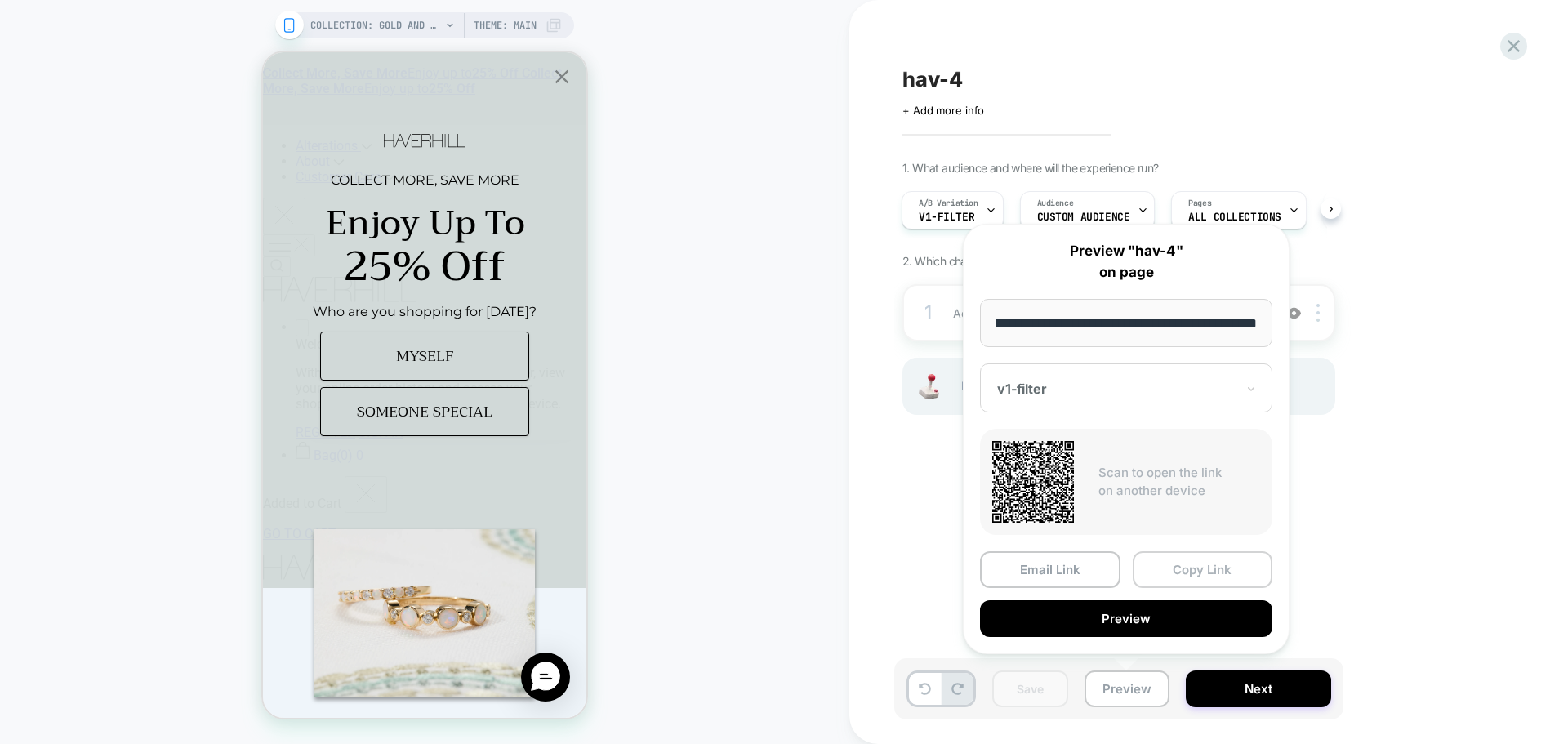
click at [1195, 572] on button "Copy Link" at bounding box center [1202, 570] width 141 height 37
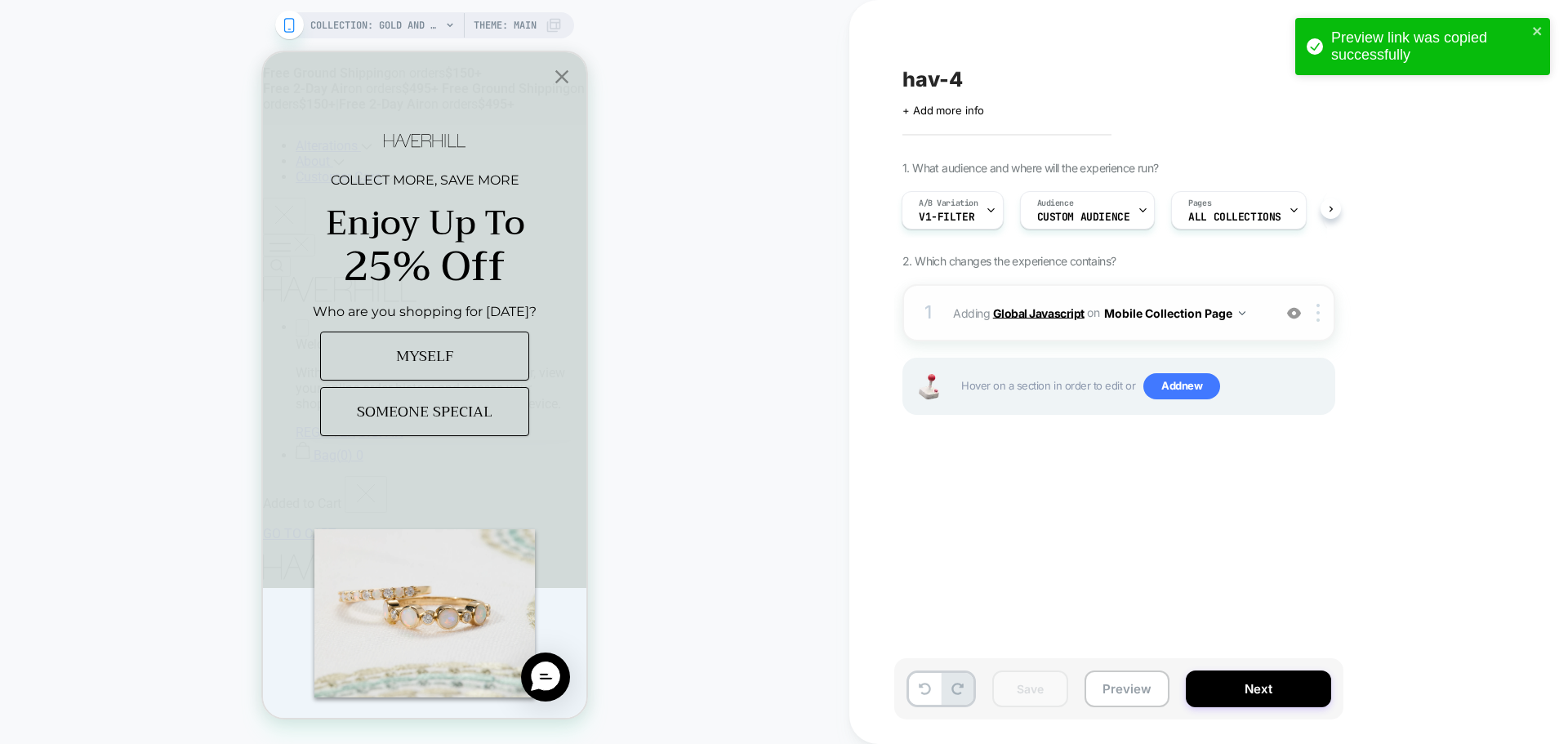
click at [1062, 308] on b "Global Javascript" at bounding box center [1038, 312] width 91 height 14
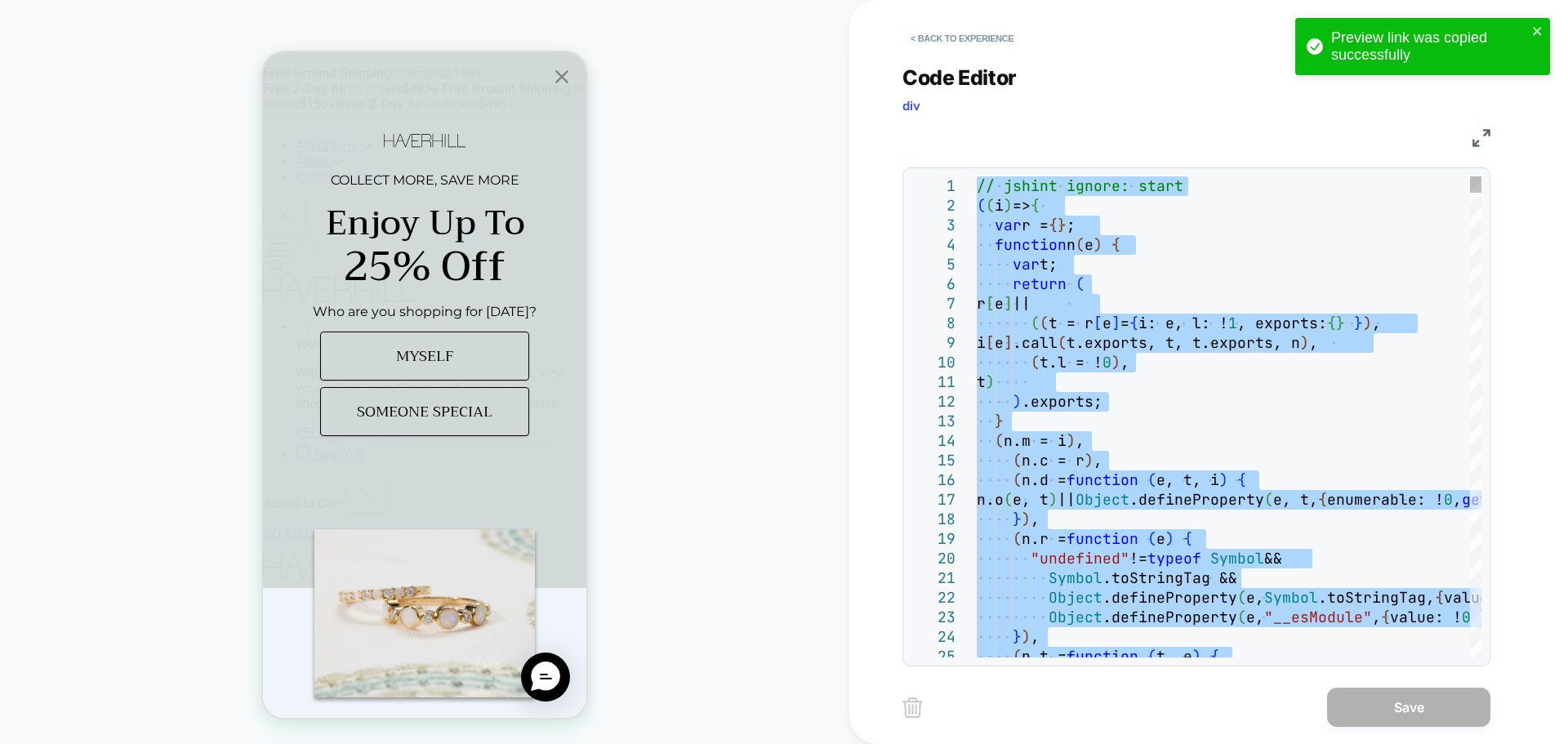
type textarea "**********"
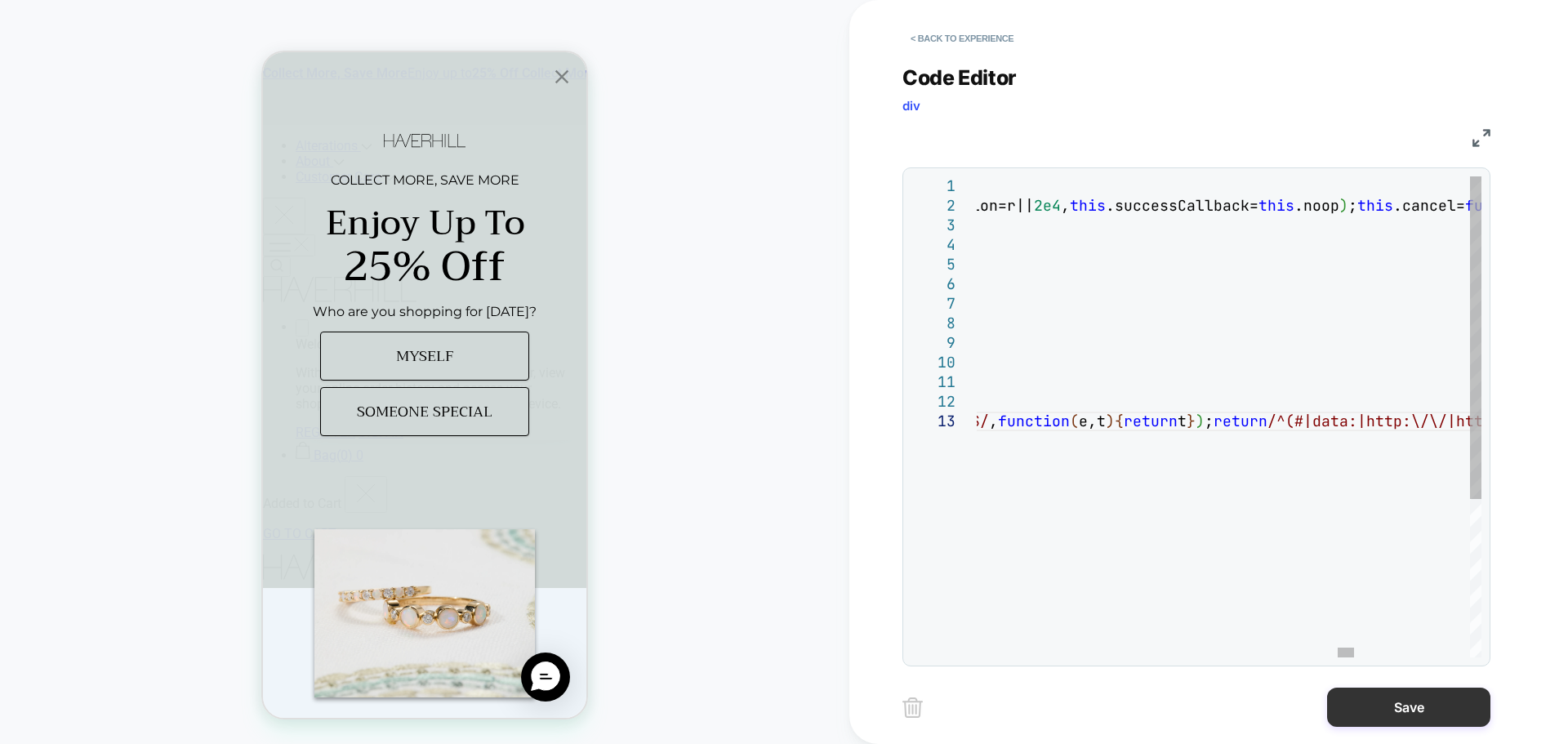
click at [1362, 703] on button "Save" at bounding box center [1408, 707] width 163 height 40
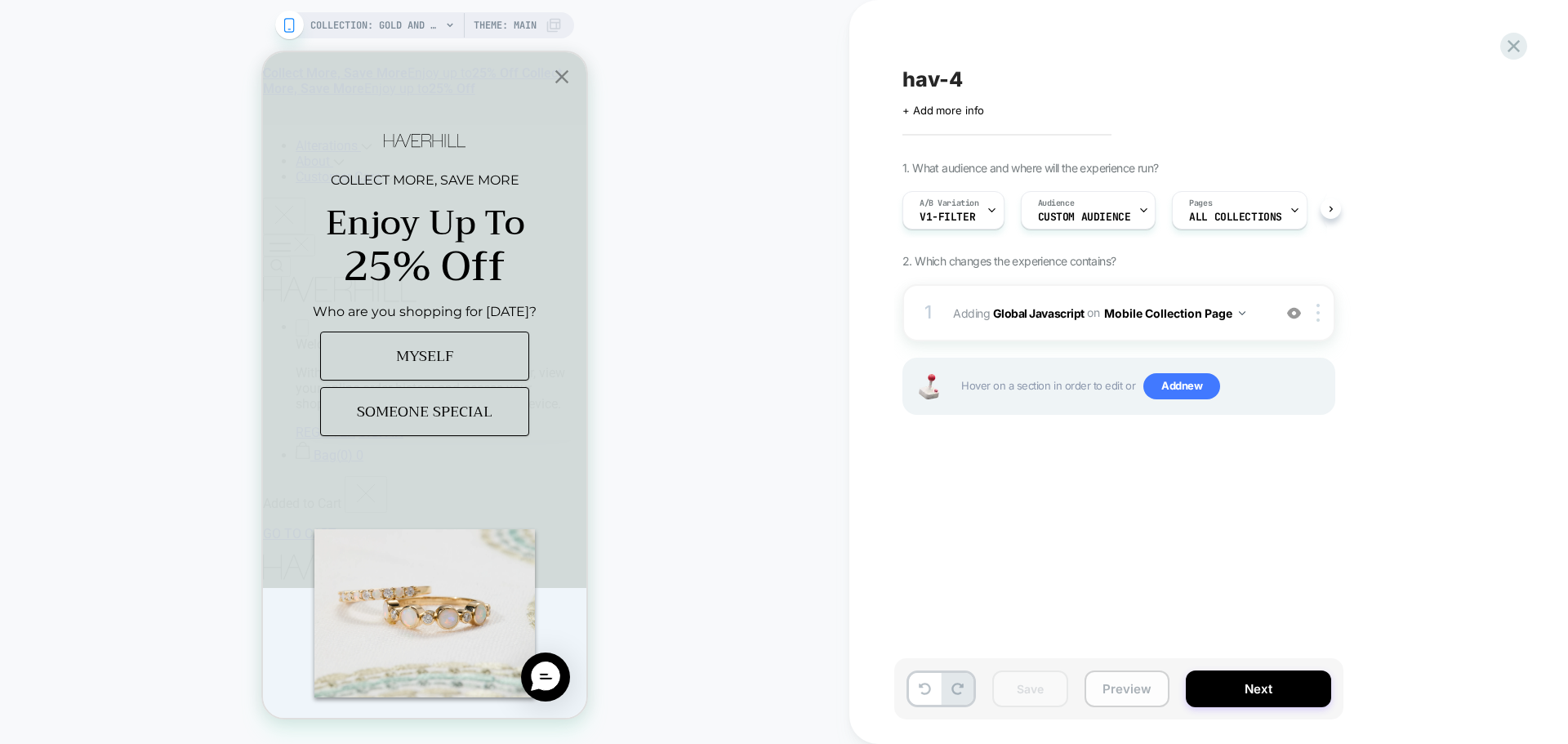
scroll to position [0, 1]
click at [1112, 682] on button "Preview" at bounding box center [1127, 689] width 85 height 37
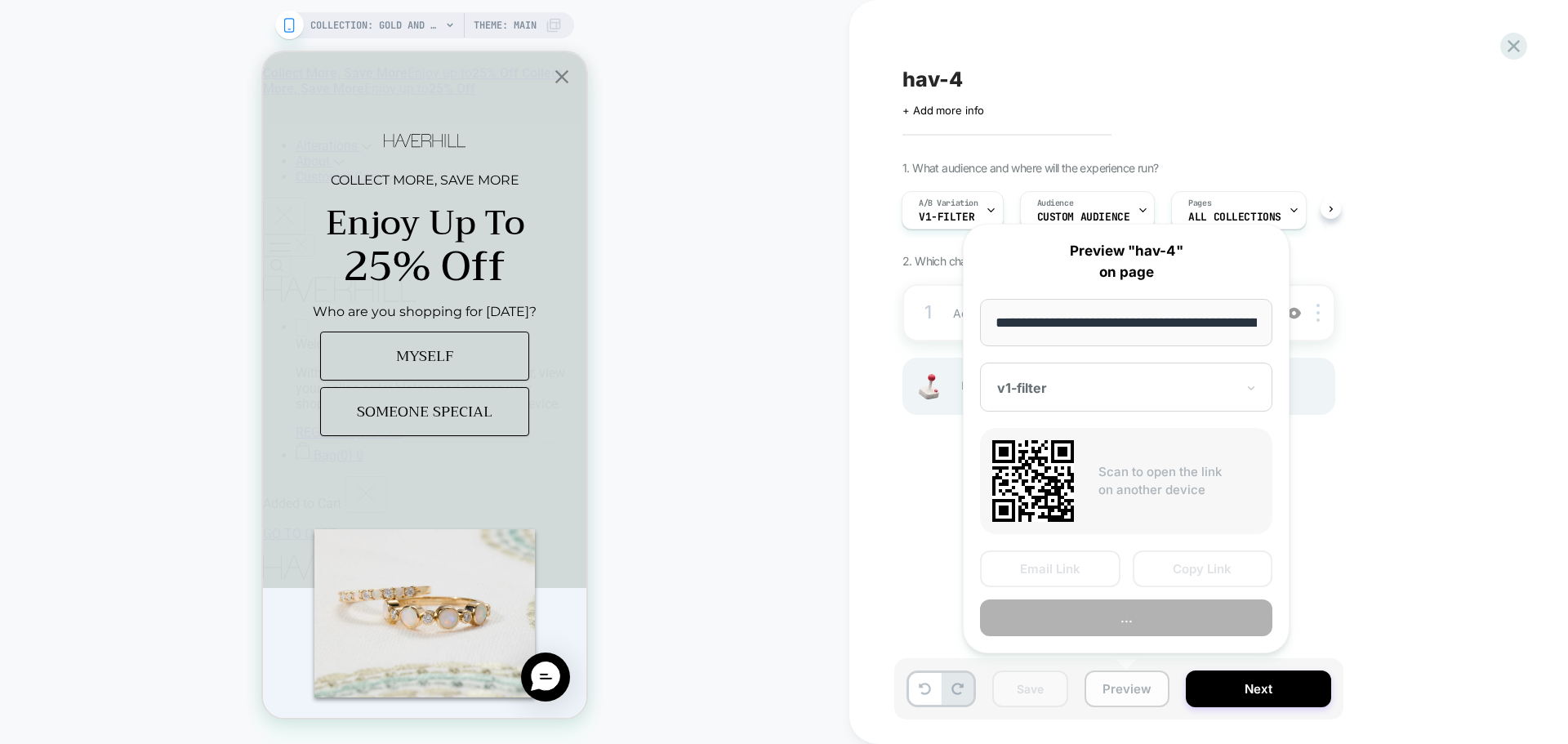
scroll to position [0, 149]
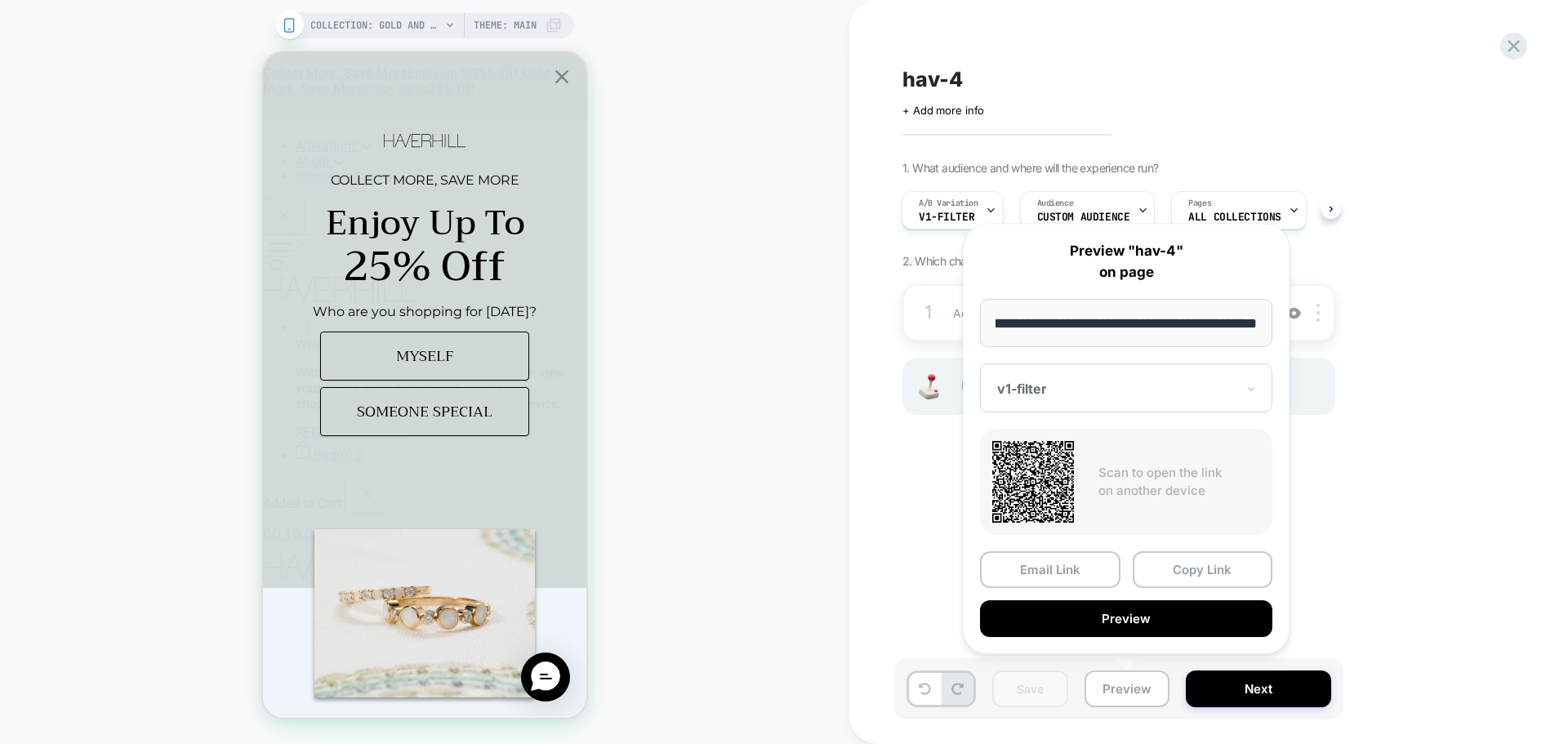
click at [1567, 372] on div "hav-4 Click to edit experience details + Add more info 1. What audience and whe…" at bounding box center [1208, 372] width 718 height 744
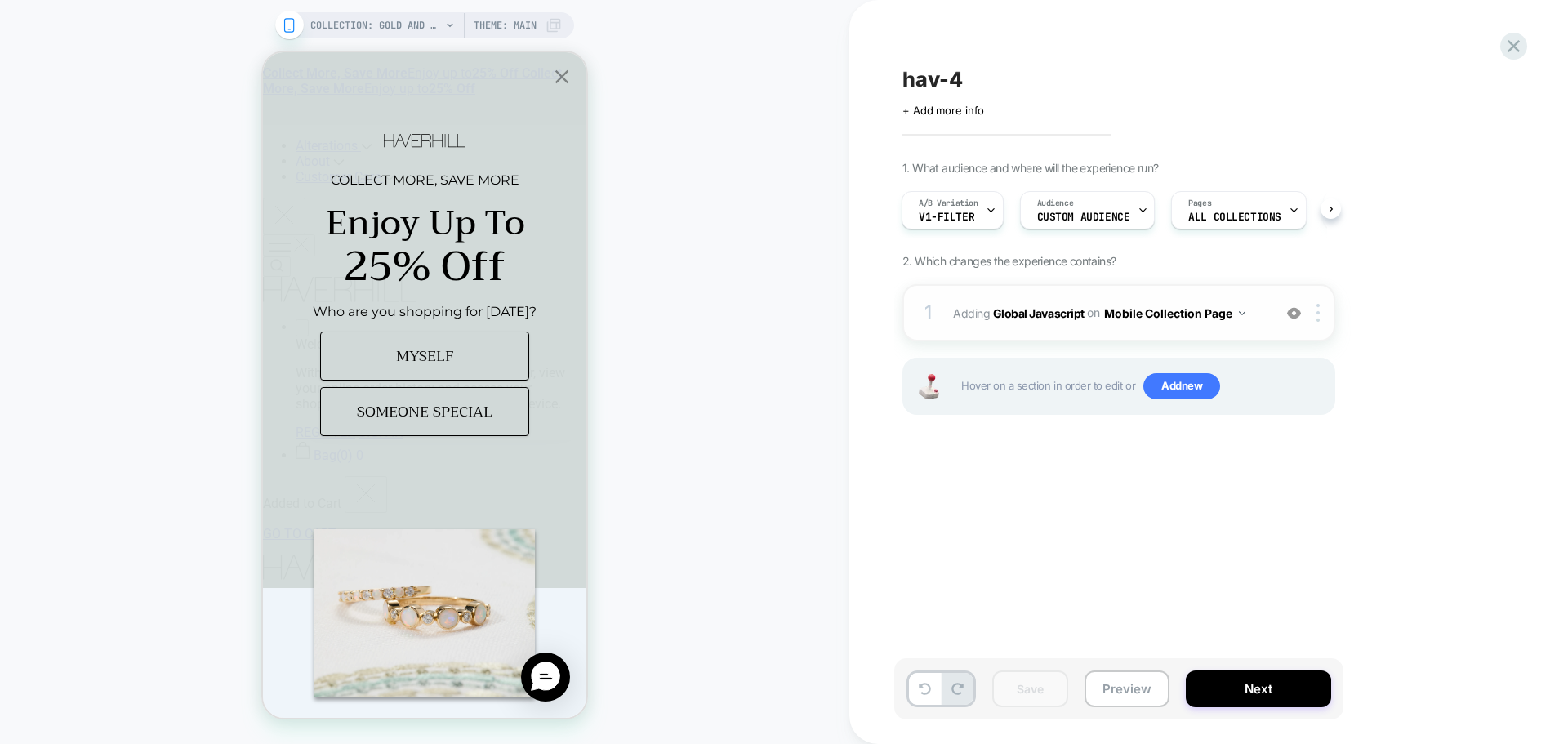
click at [1047, 320] on span "Adding Global Javascript on Mobile Collection Page" at bounding box center [1109, 313] width 311 height 24
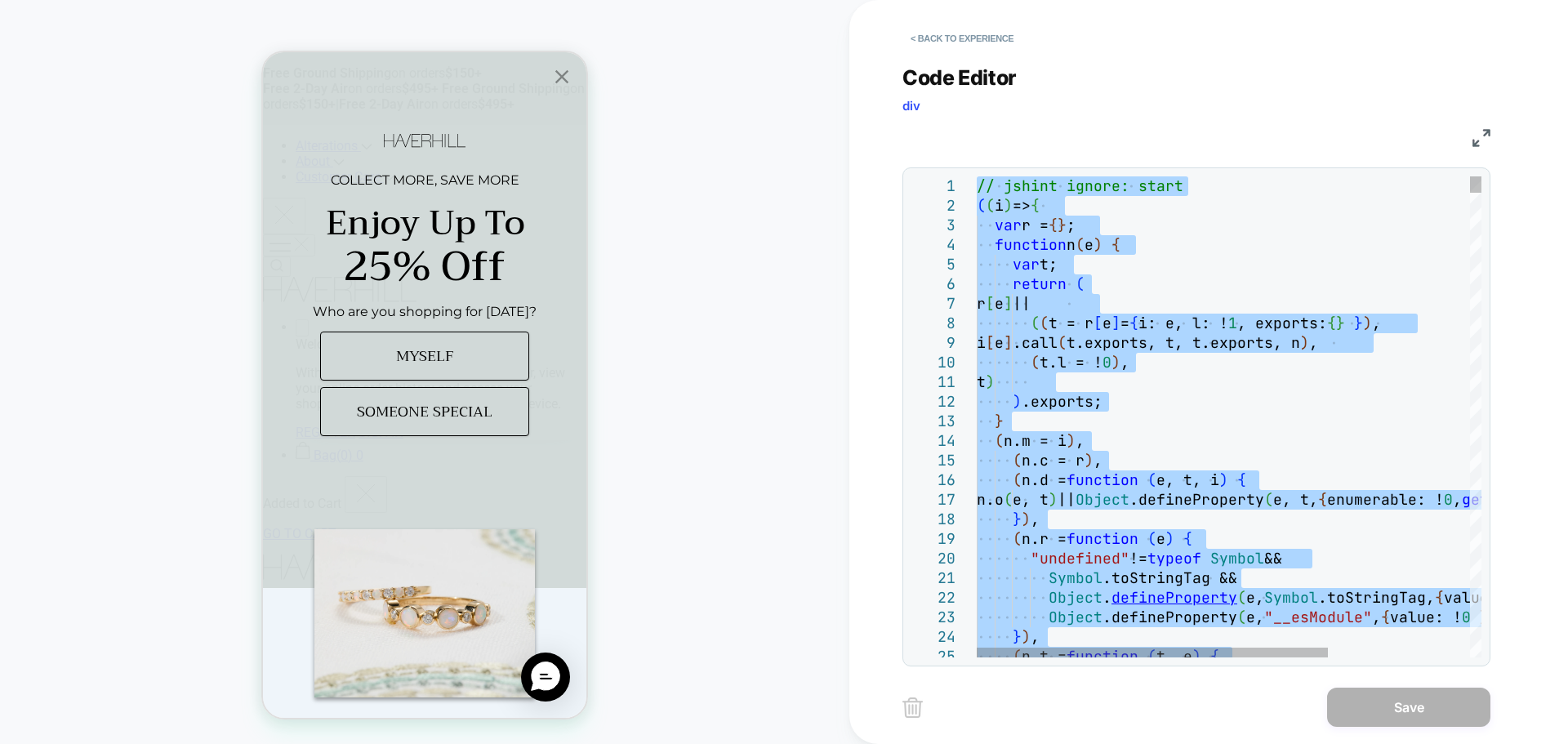
type textarea "**********"
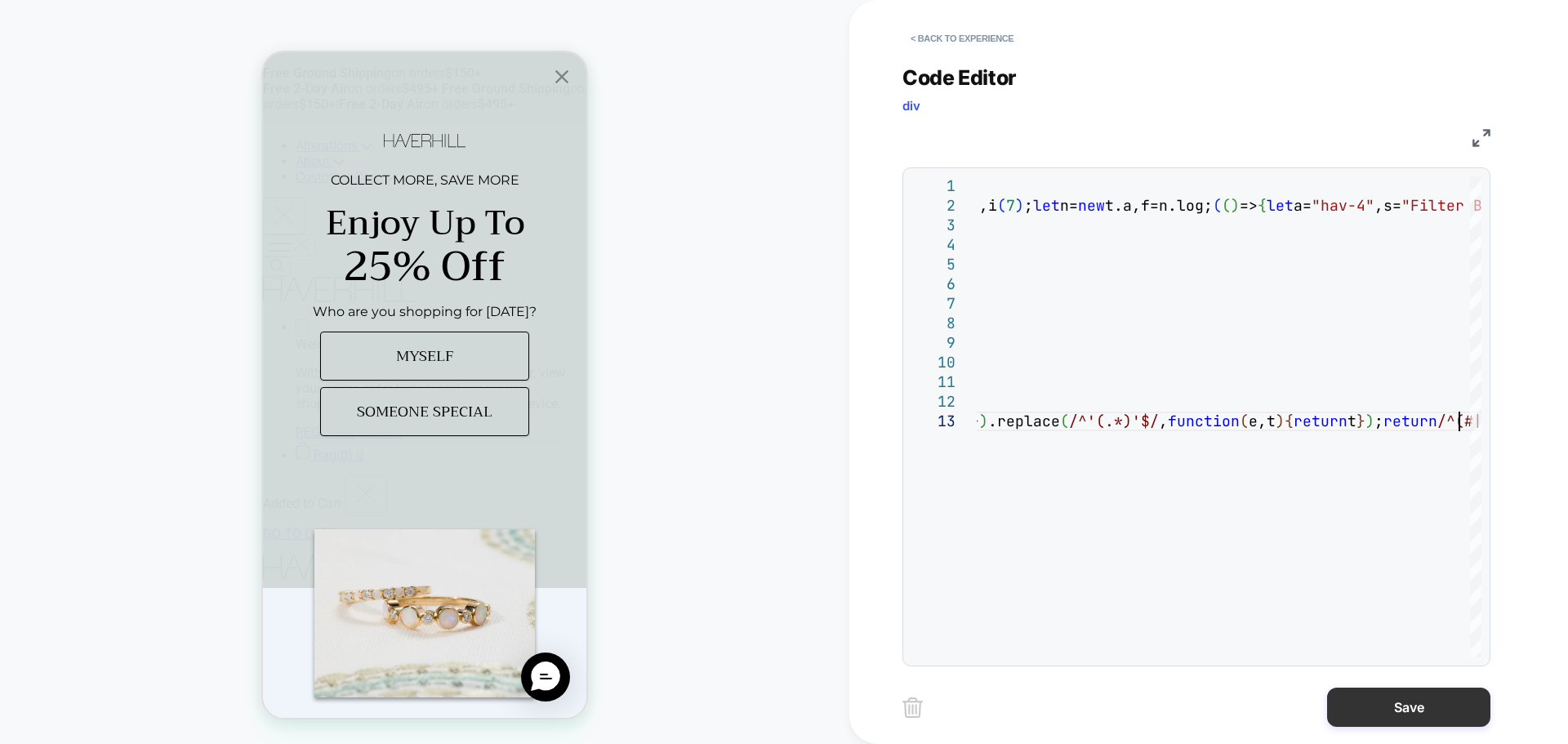
click at [1373, 705] on button "Save" at bounding box center [1408, 707] width 163 height 40
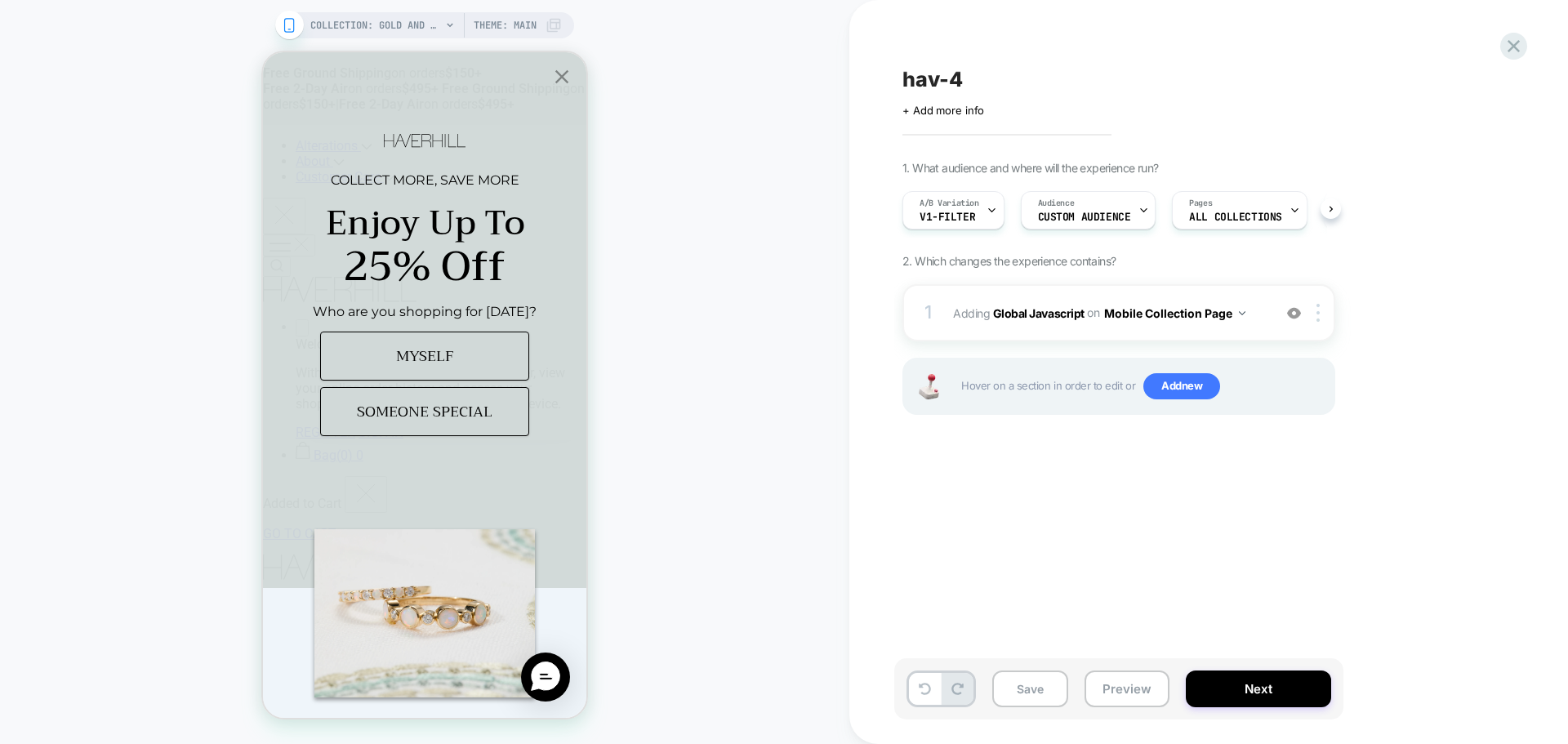
scroll to position [0, 1]
click at [1035, 694] on button "Save" at bounding box center [1029, 689] width 75 height 37
click at [1104, 689] on button "Preview" at bounding box center [1127, 689] width 85 height 37
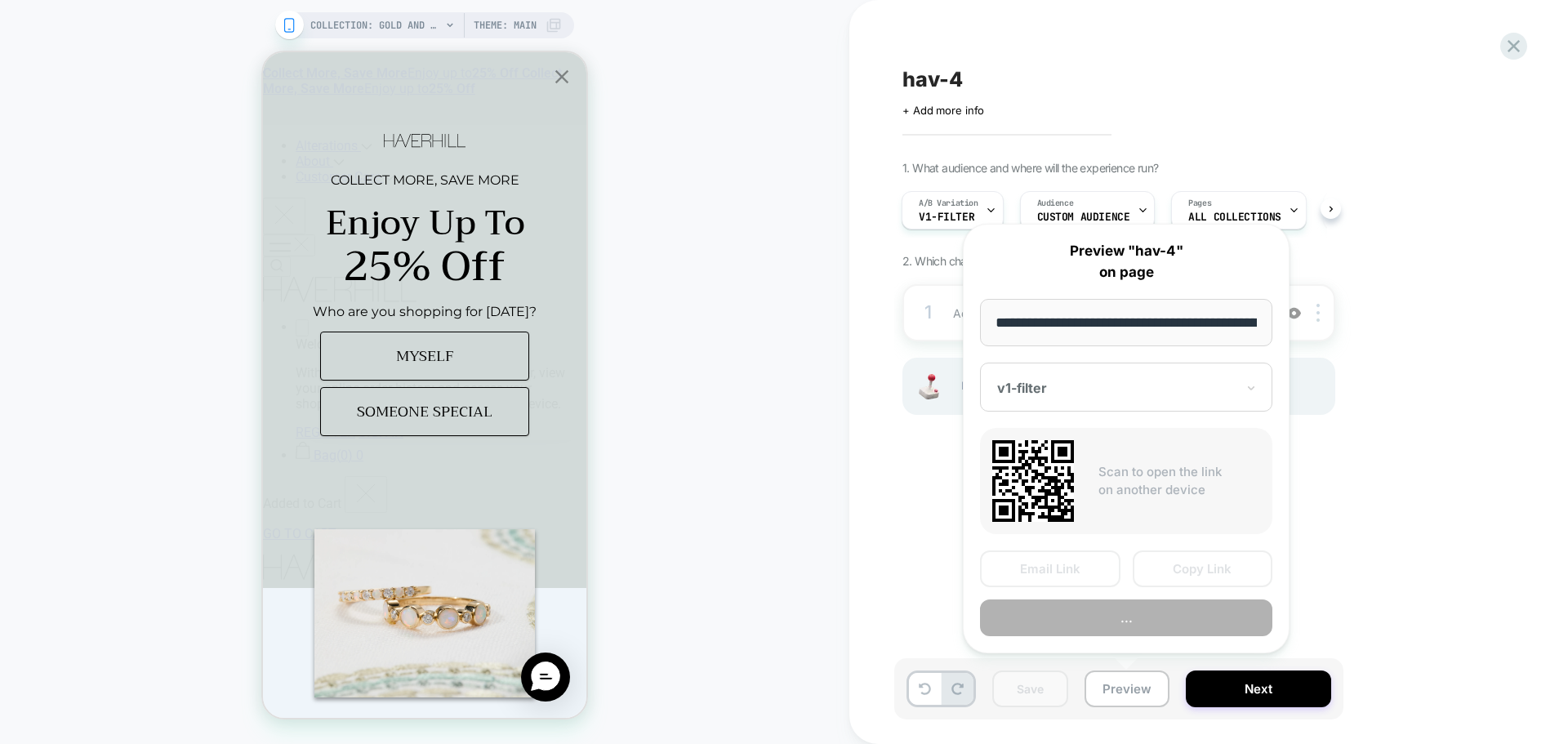
scroll to position [0, 149]
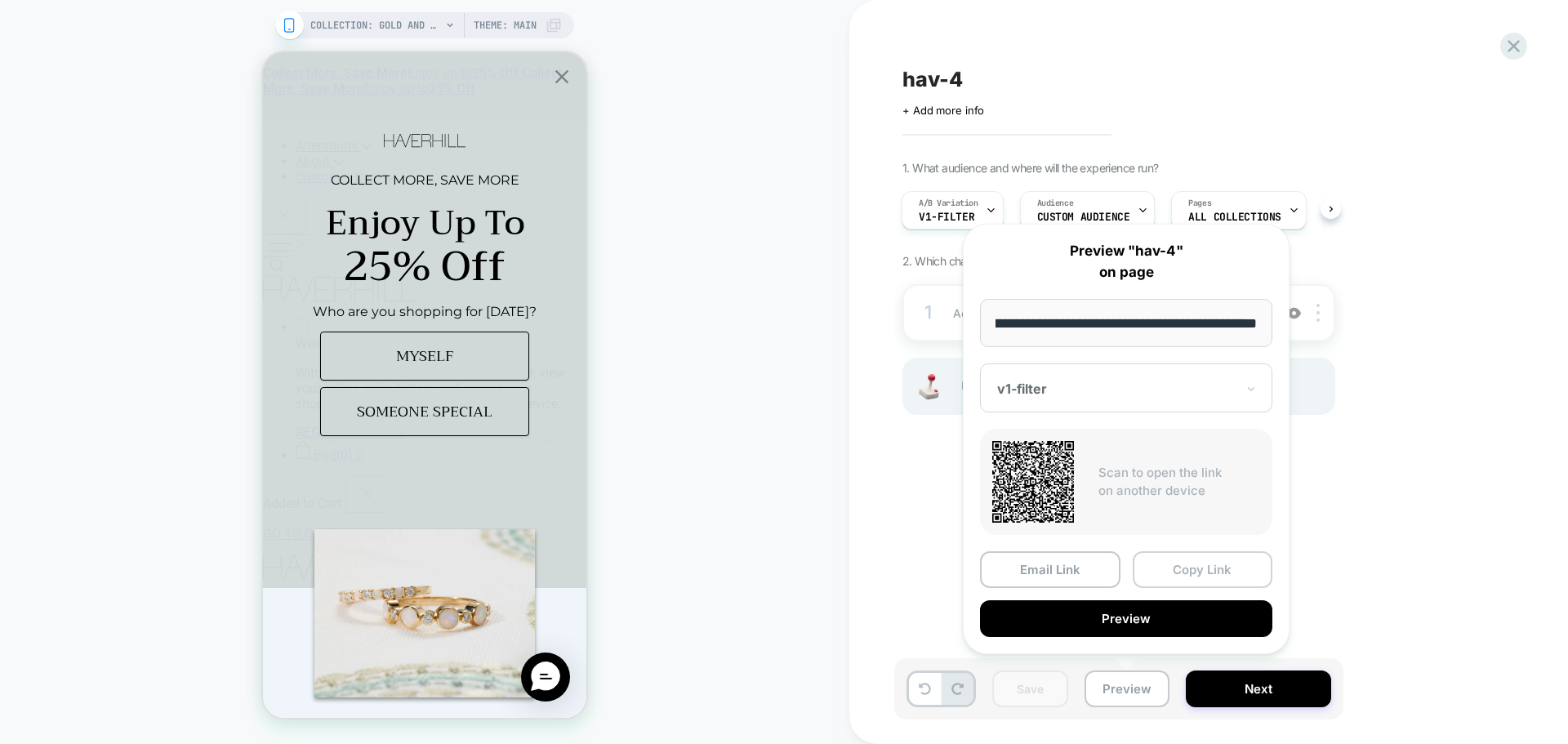
click at [1224, 564] on button "Copy Link" at bounding box center [1202, 570] width 141 height 37
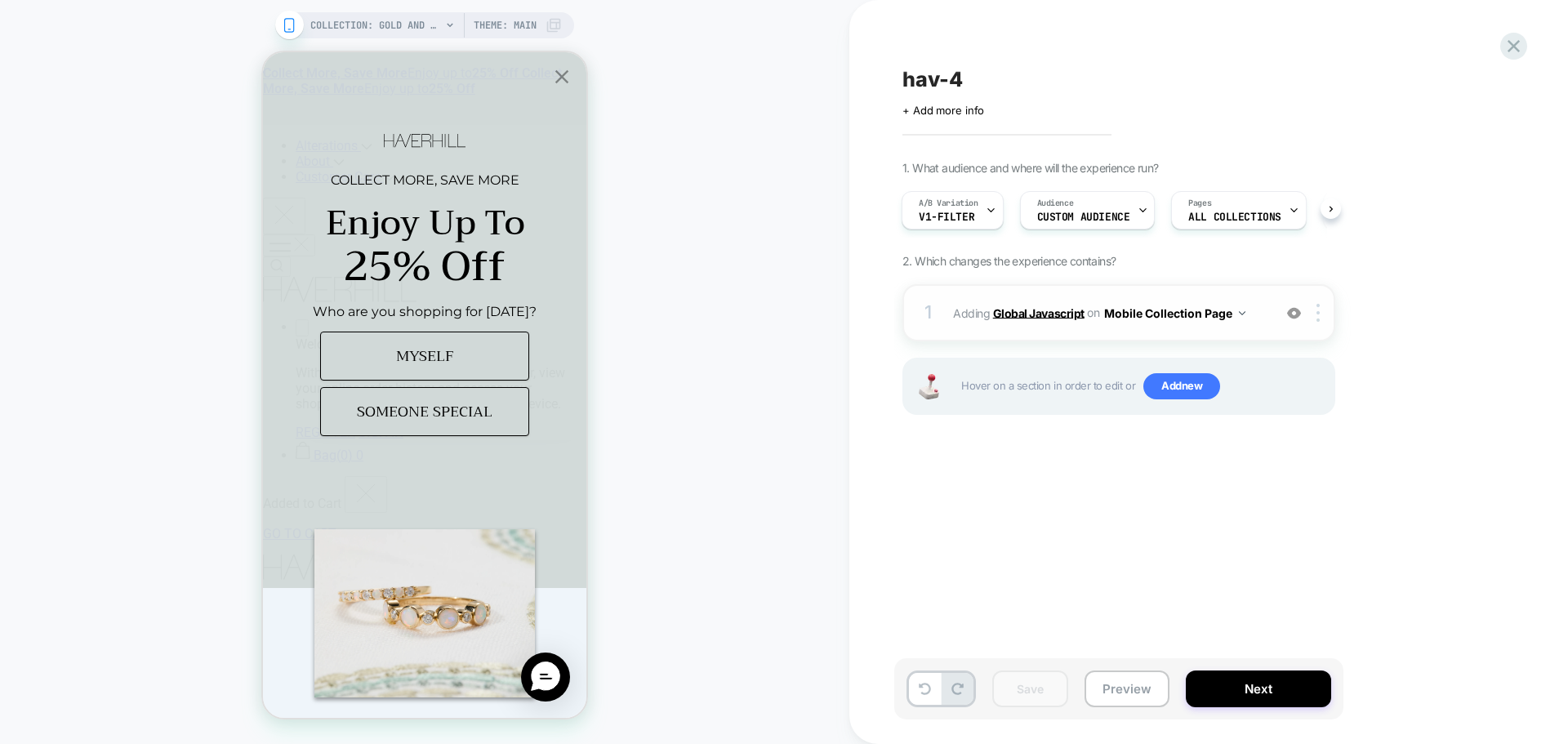
click at [1068, 308] on b "Global Javascript" at bounding box center [1038, 312] width 91 height 14
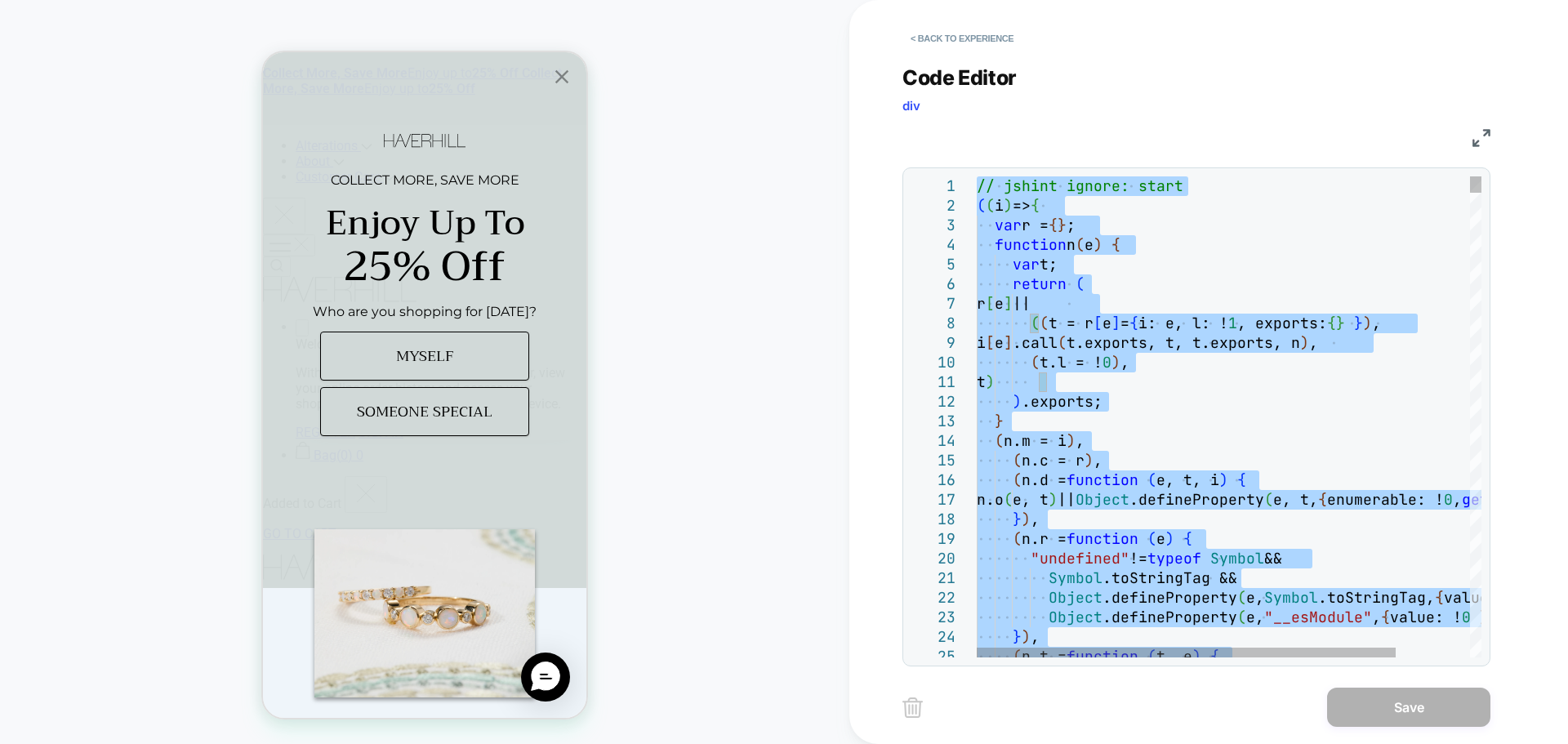
type textarea "**********"
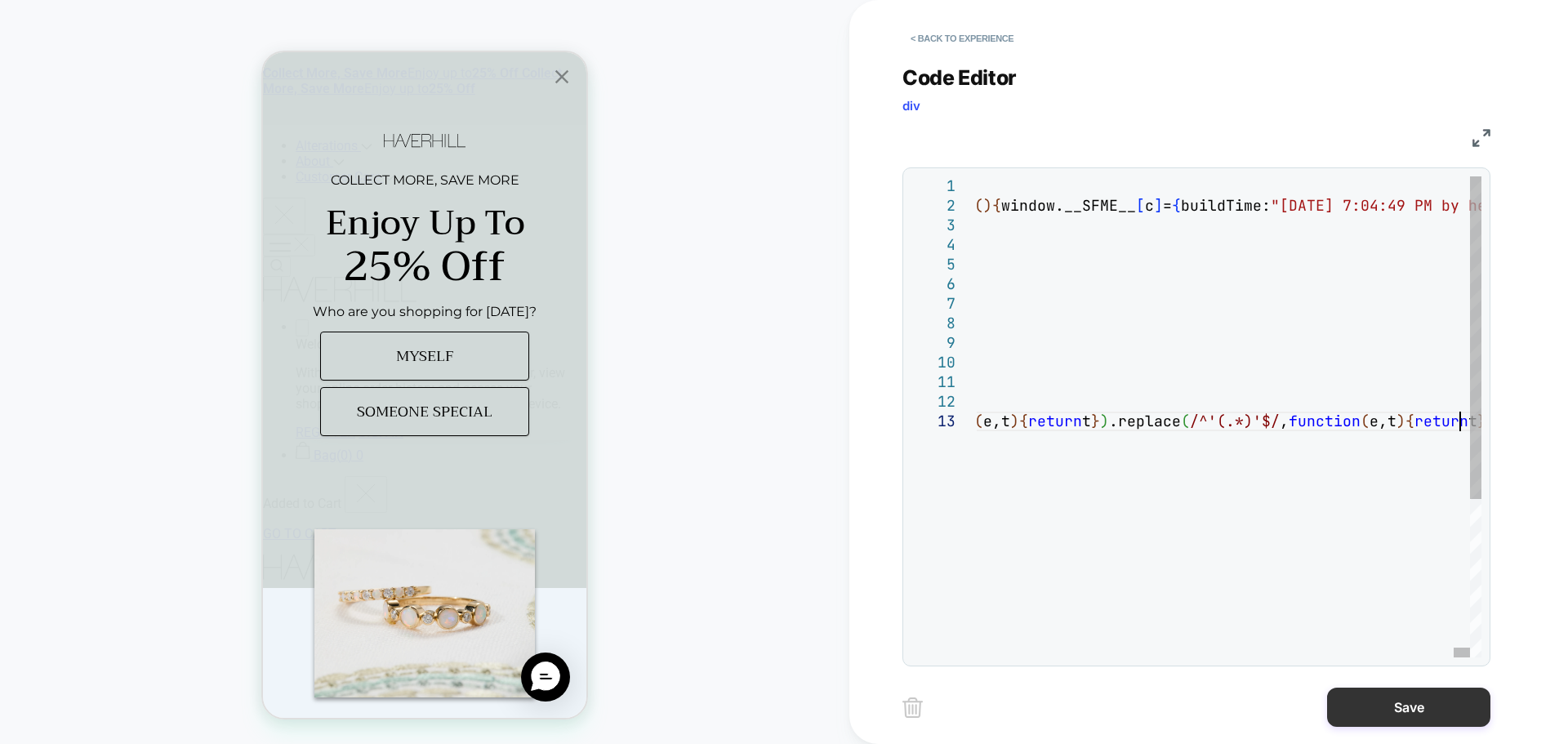
click at [1431, 699] on button "Save" at bounding box center [1408, 707] width 163 height 40
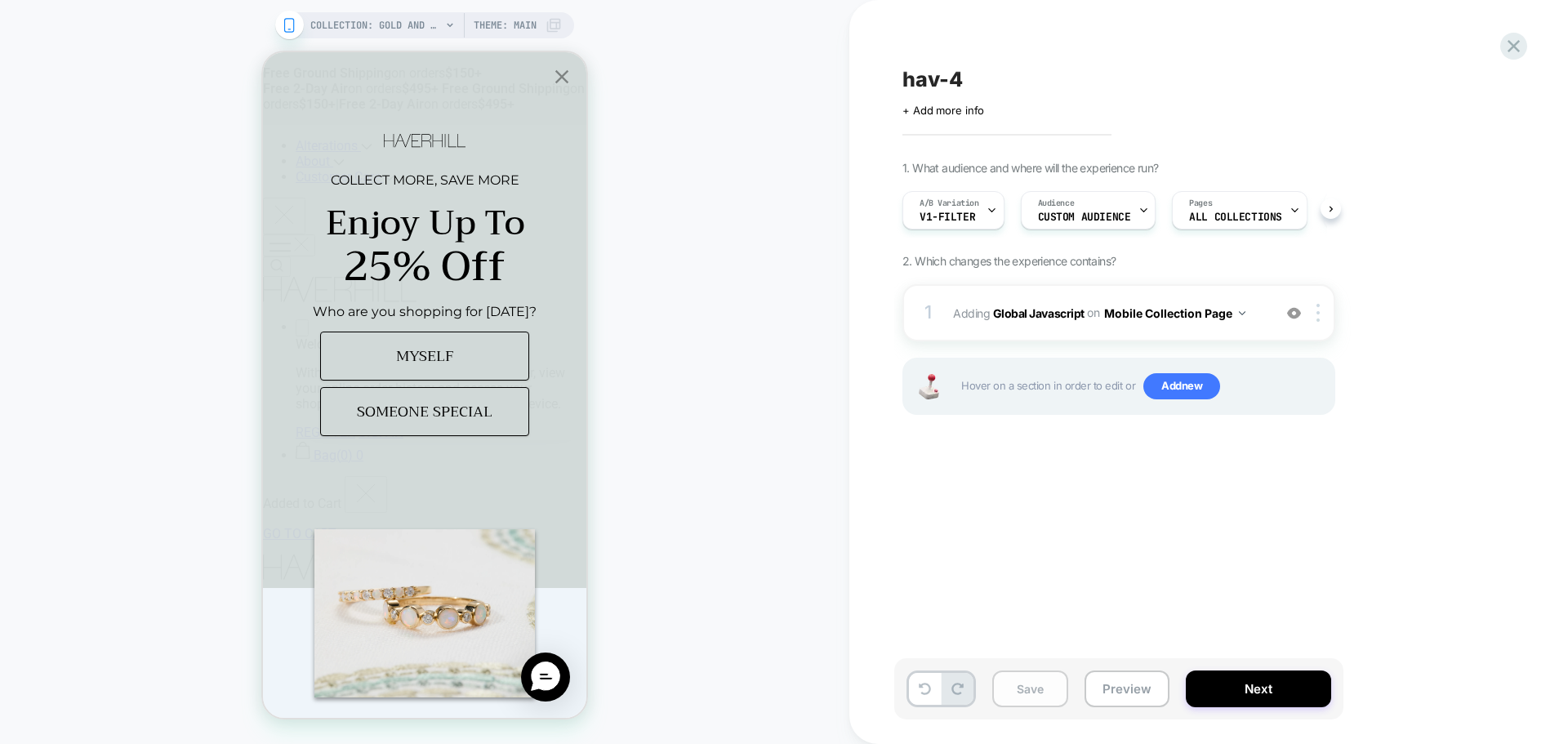
scroll to position [0, 1]
click at [1017, 689] on button "Save" at bounding box center [1029, 689] width 75 height 37
click at [1111, 703] on button "Preview" at bounding box center [1127, 689] width 85 height 37
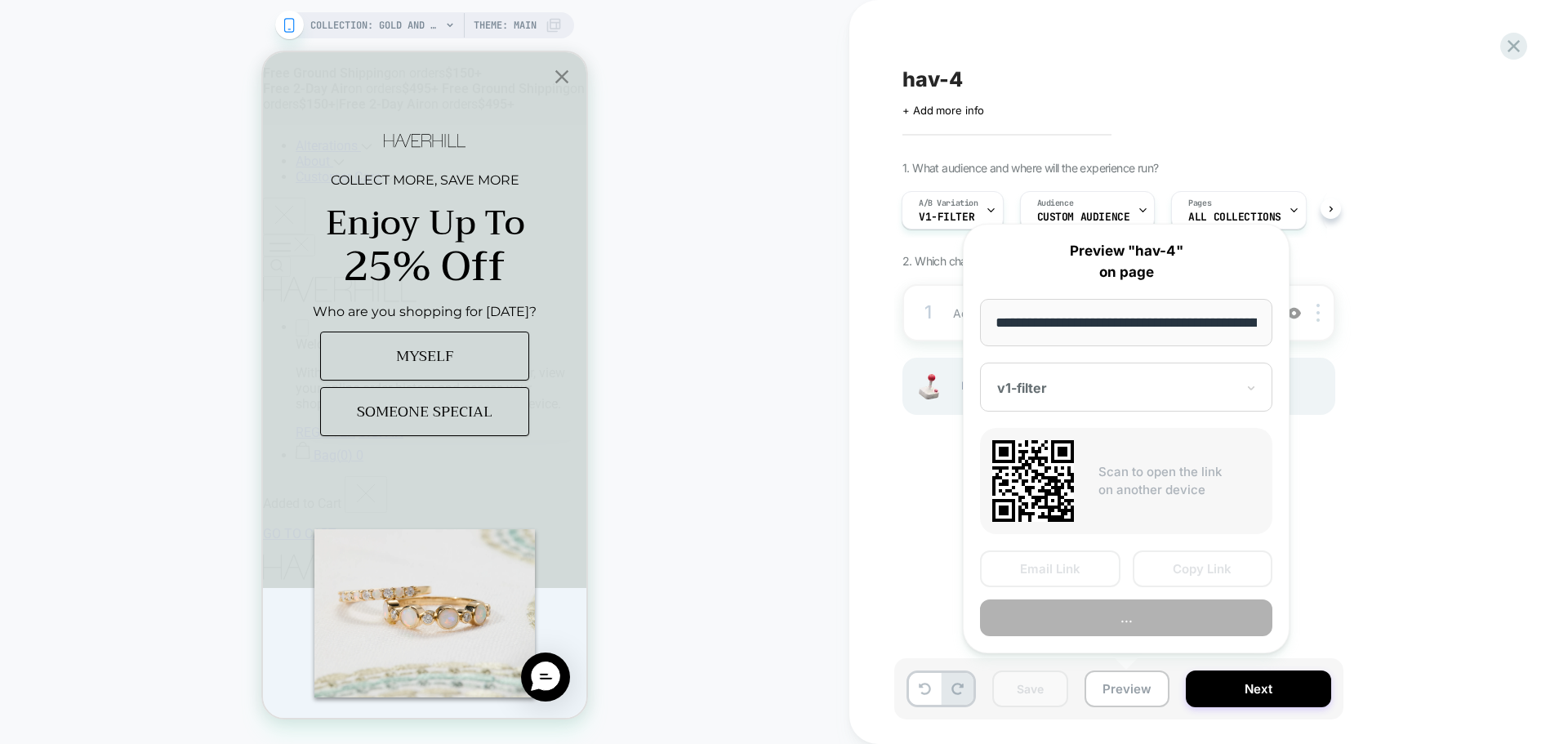
scroll to position [0, 149]
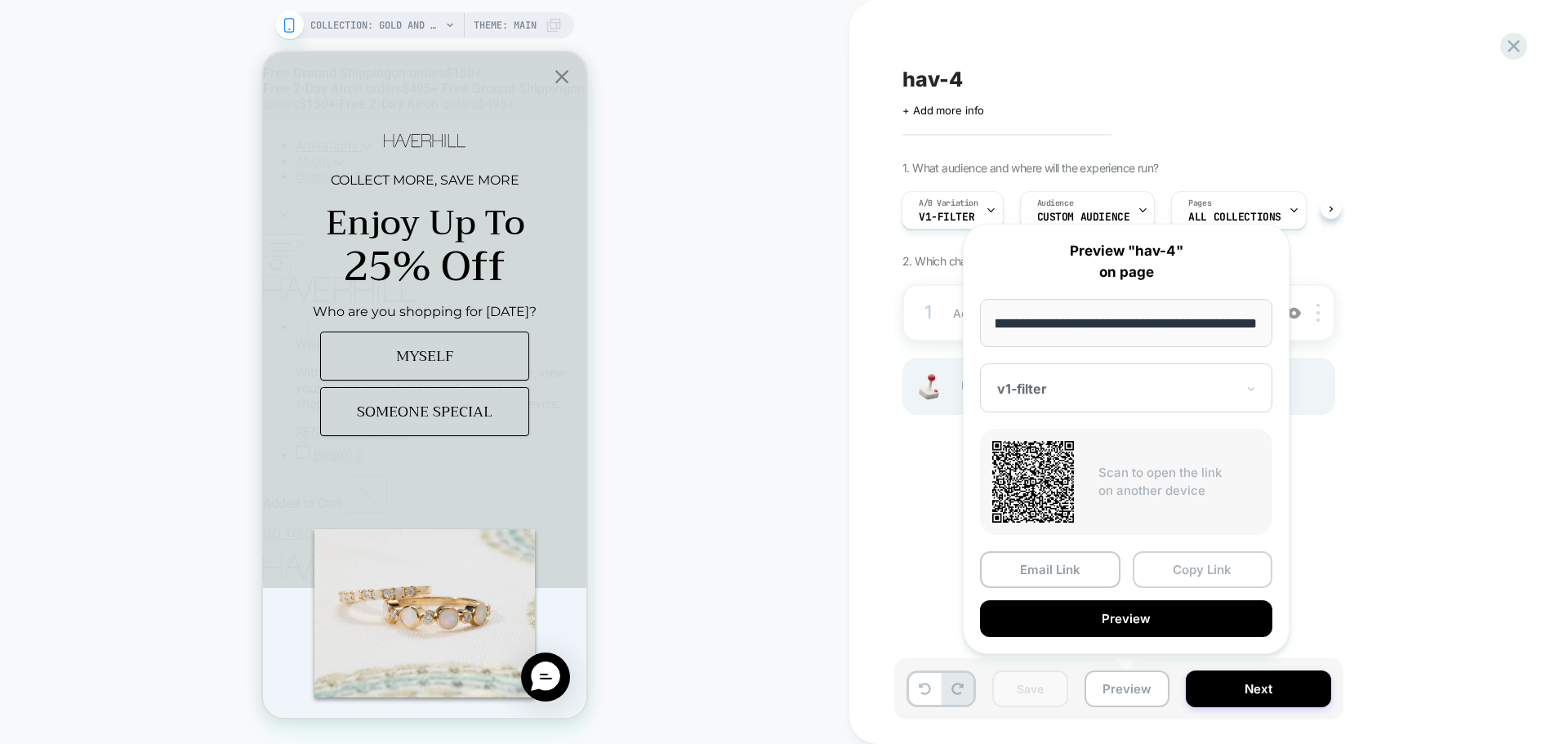
click at [1204, 575] on button "Copy Link" at bounding box center [1202, 570] width 141 height 37
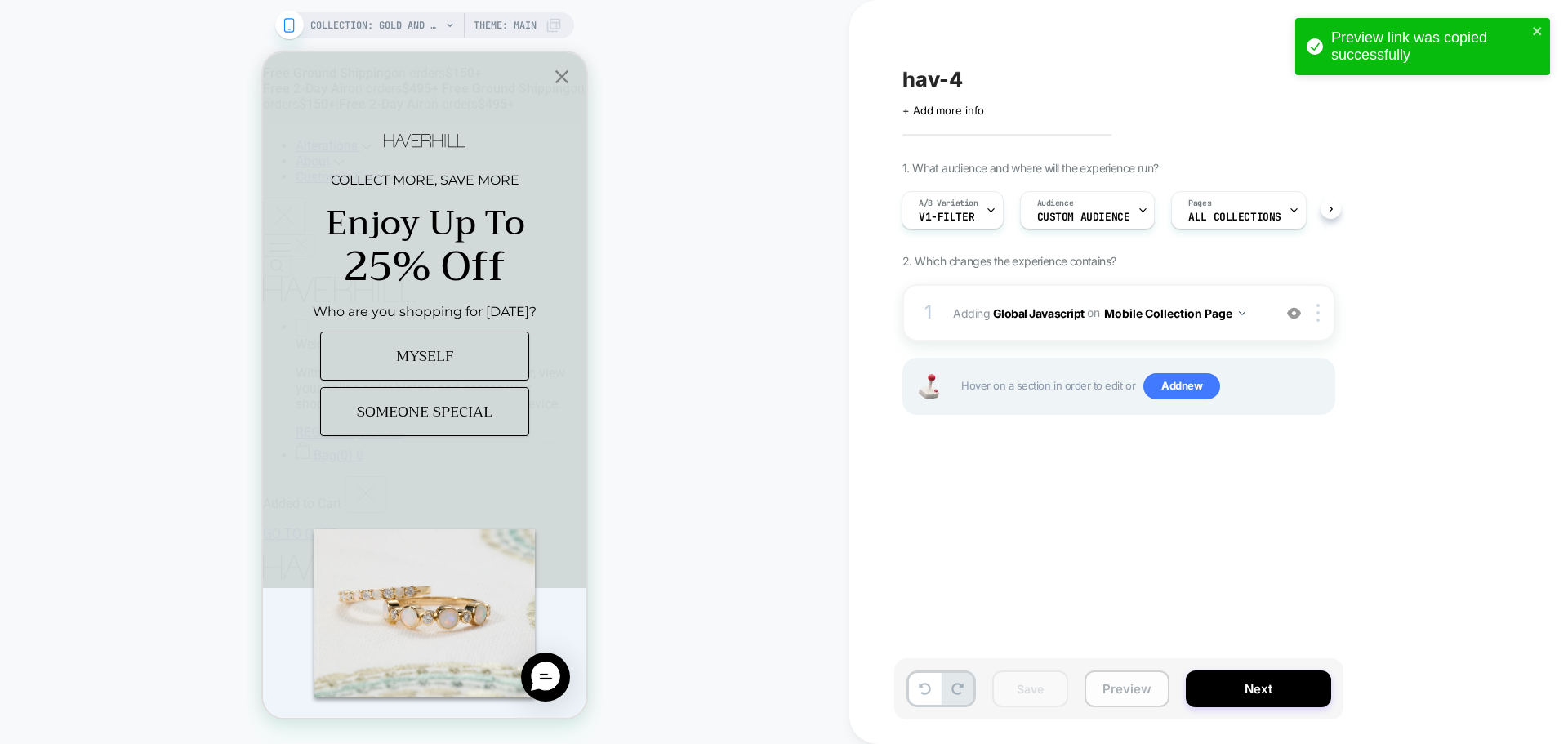
click at [1141, 702] on button "Preview" at bounding box center [1127, 689] width 85 height 37
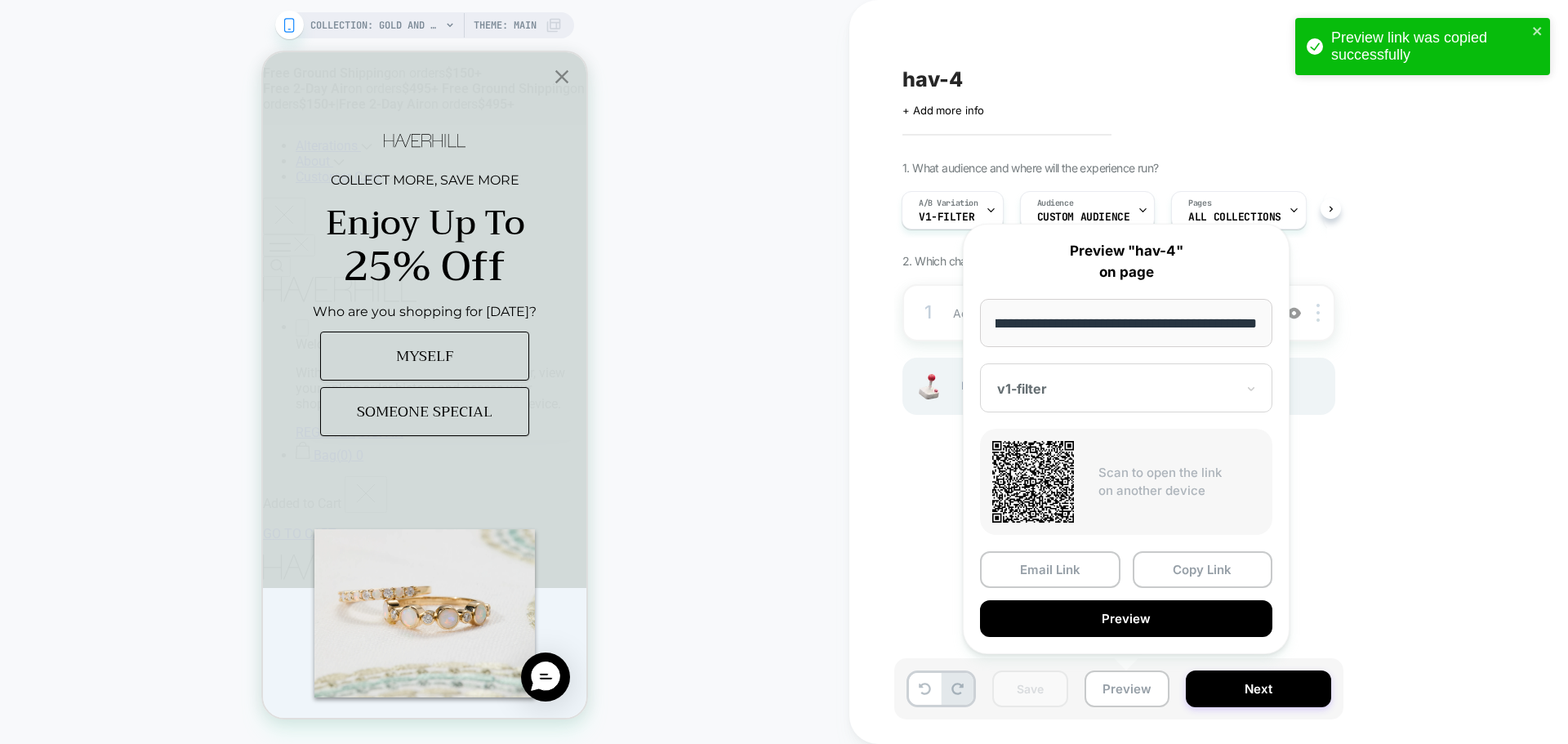
scroll to position [0, 0]
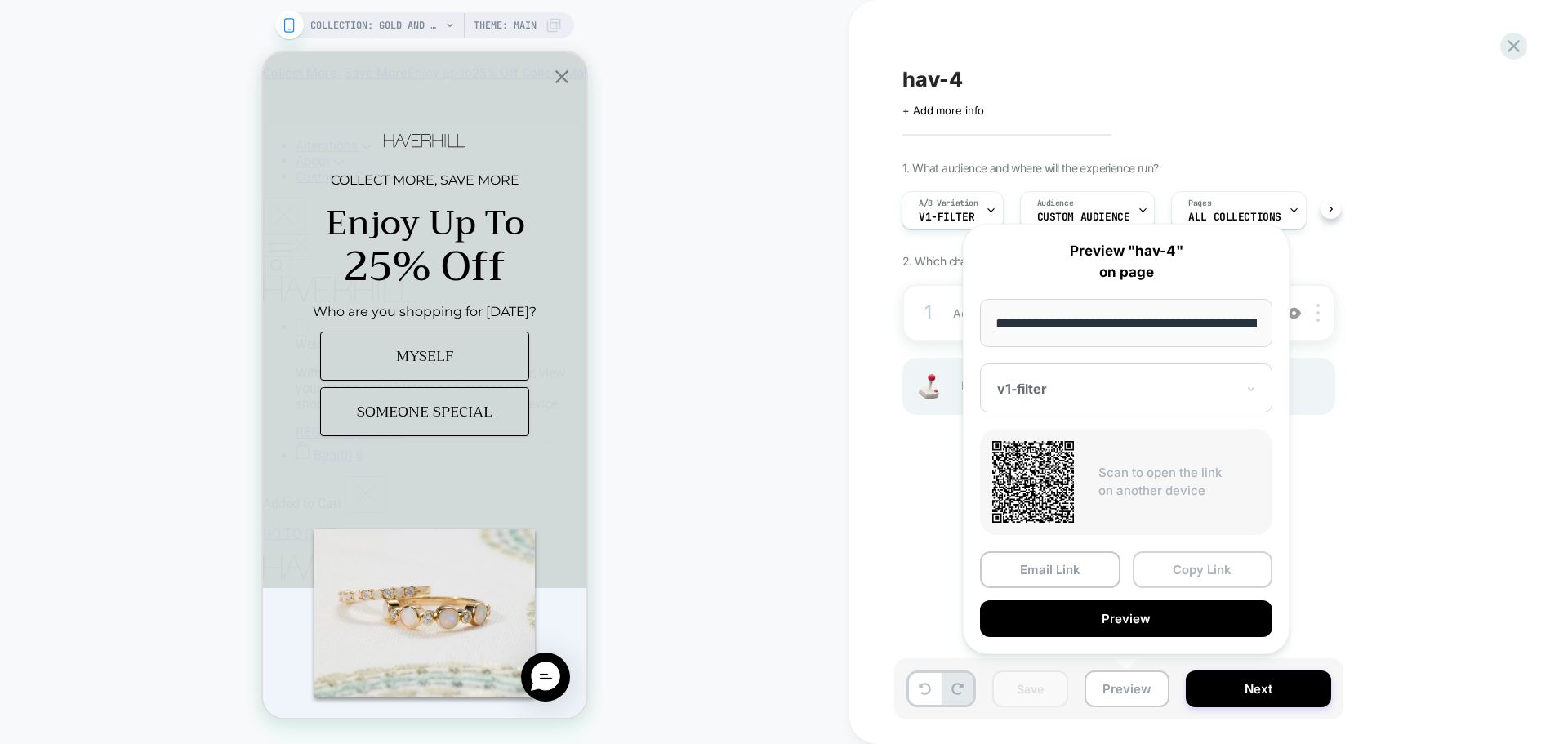
click at [1220, 565] on button "Copy Link" at bounding box center [1202, 570] width 141 height 37
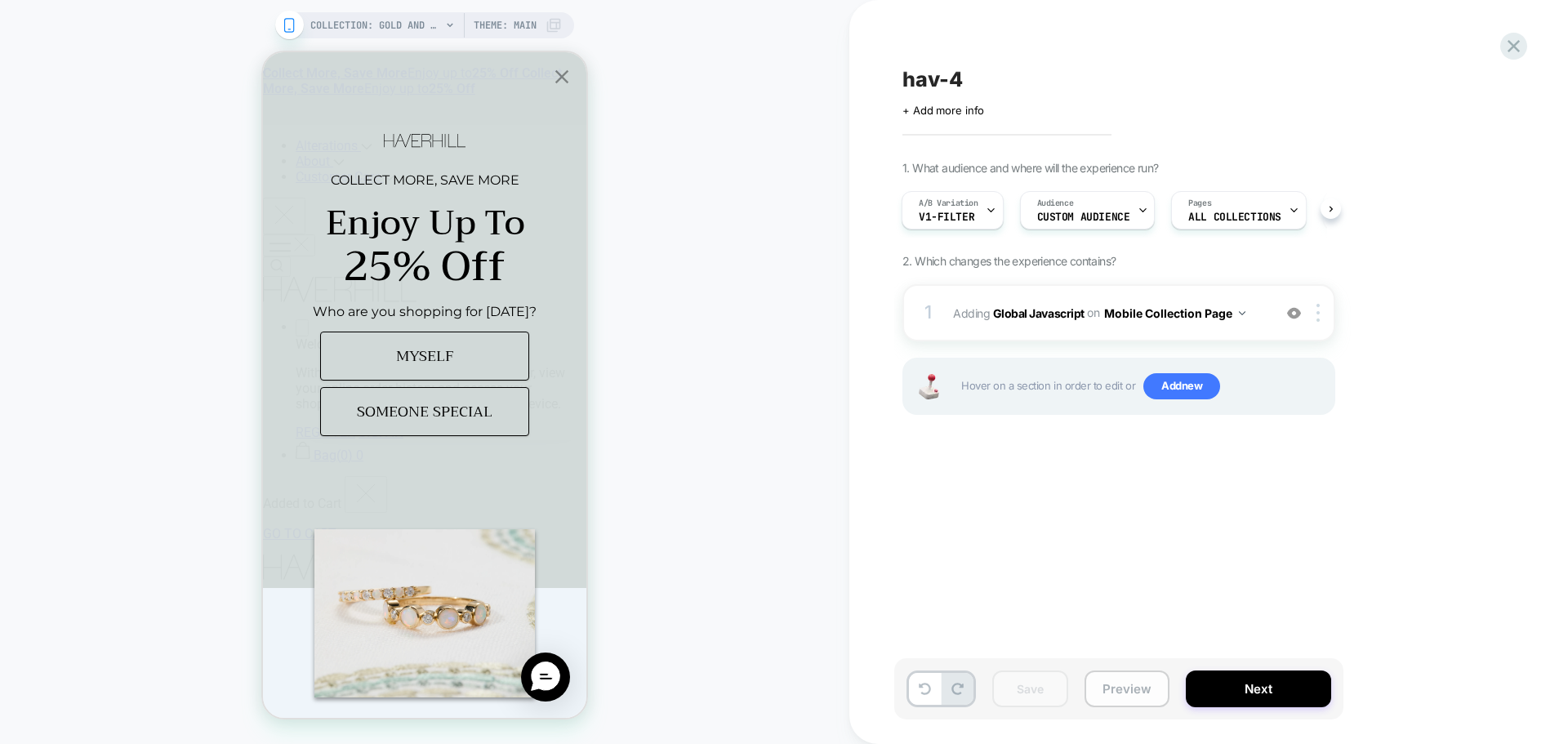
click at [1150, 689] on button "Preview" at bounding box center [1127, 689] width 85 height 37
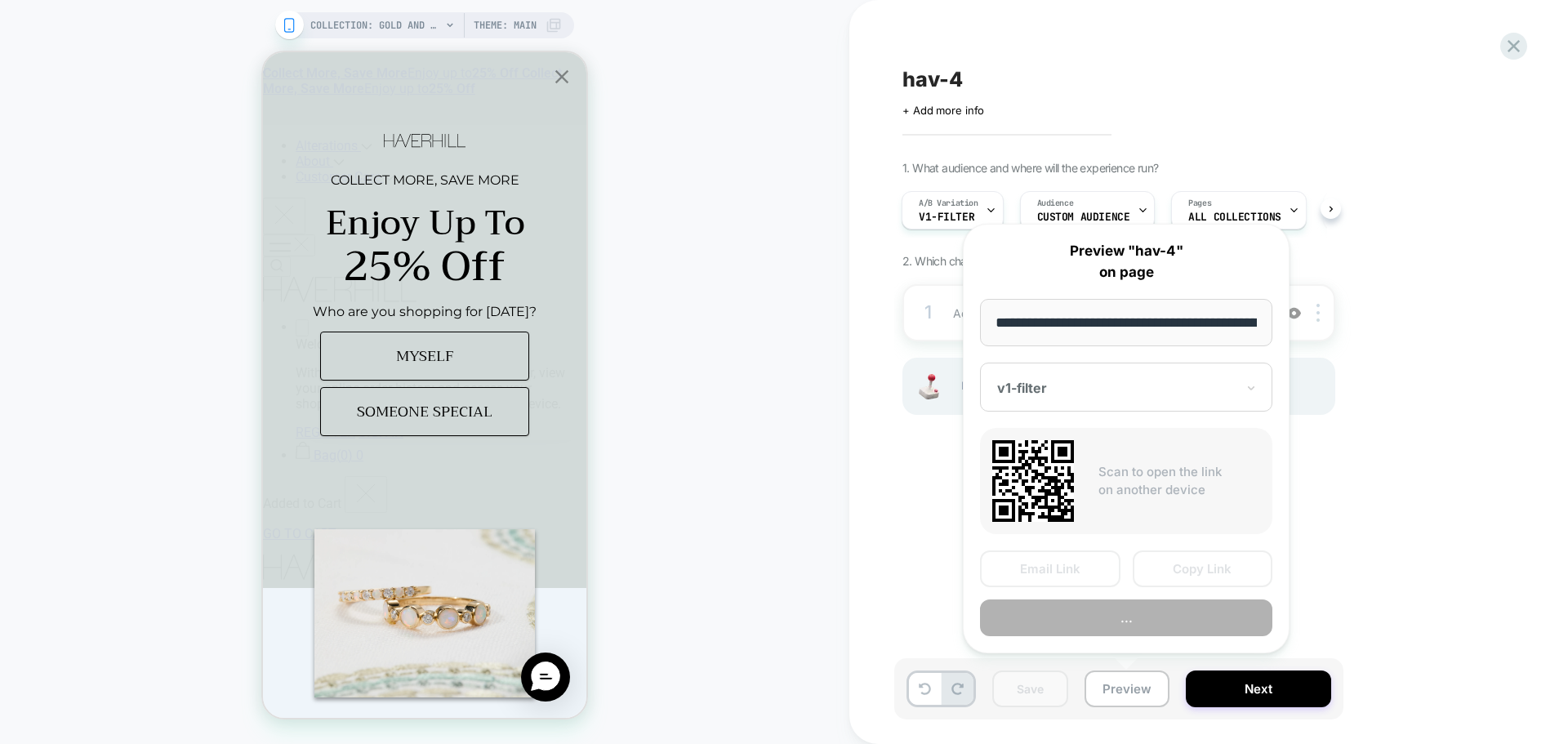
scroll to position [0, 149]
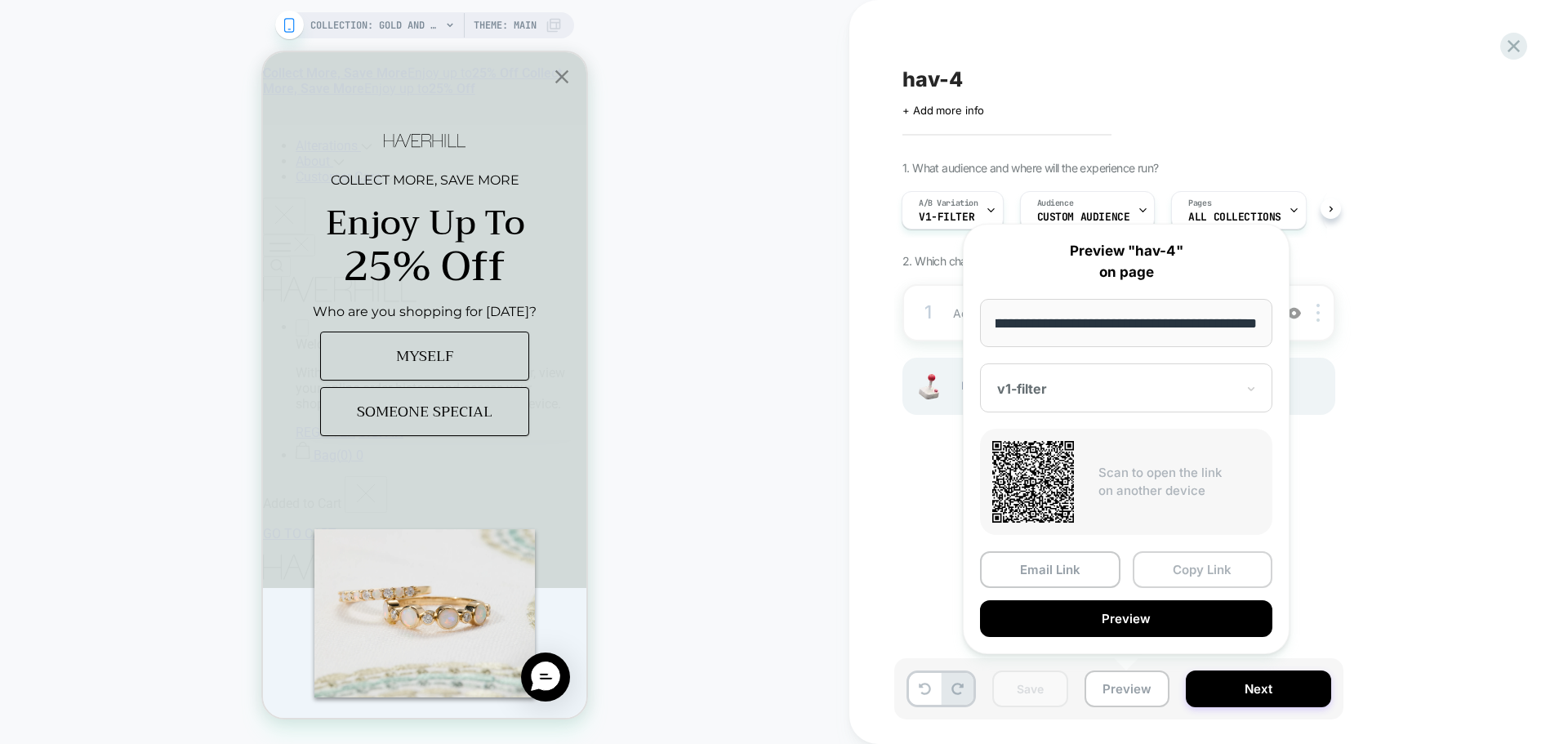
click at [1239, 578] on button "Copy Link" at bounding box center [1202, 570] width 141 height 37
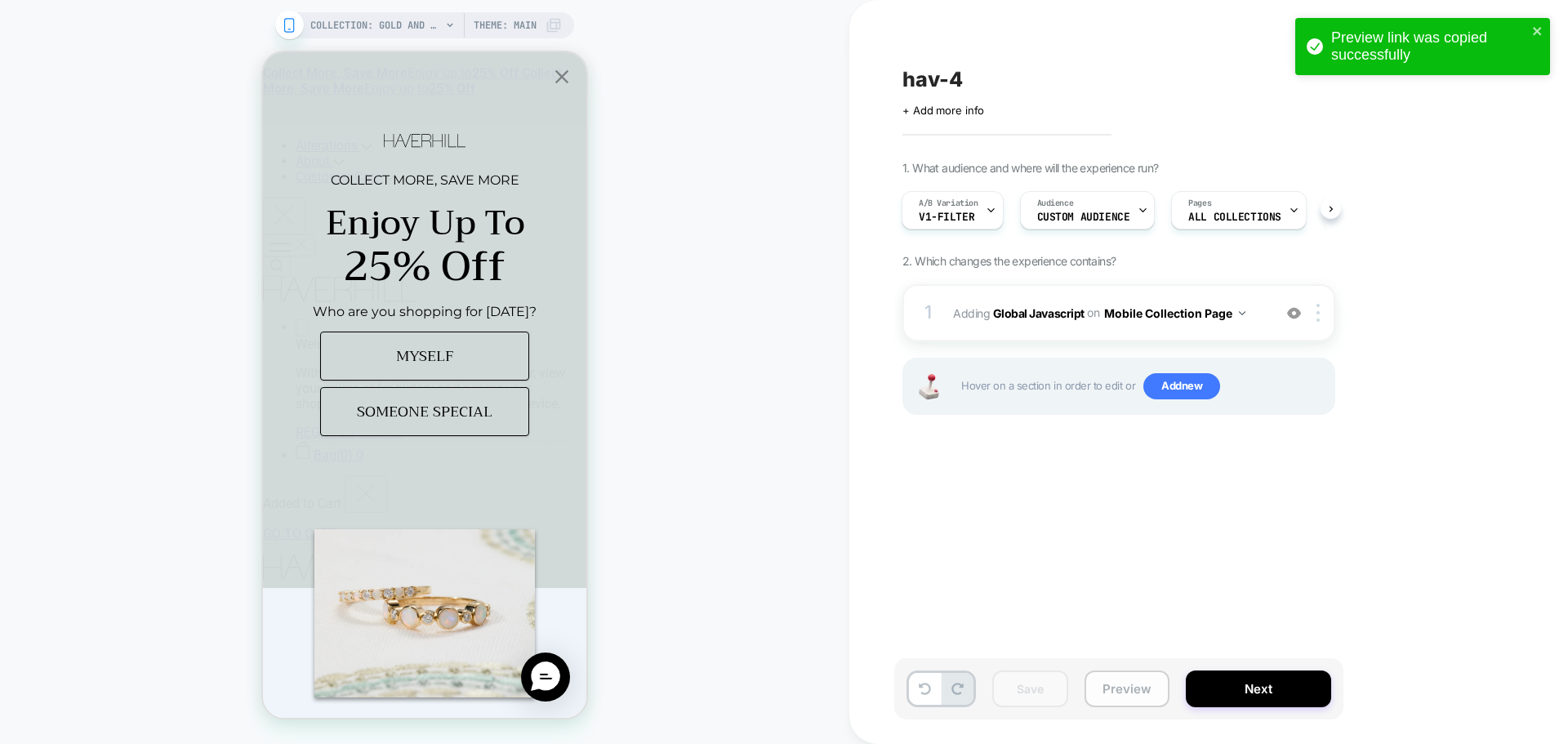
click at [1121, 688] on button "Preview" at bounding box center [1127, 689] width 85 height 37
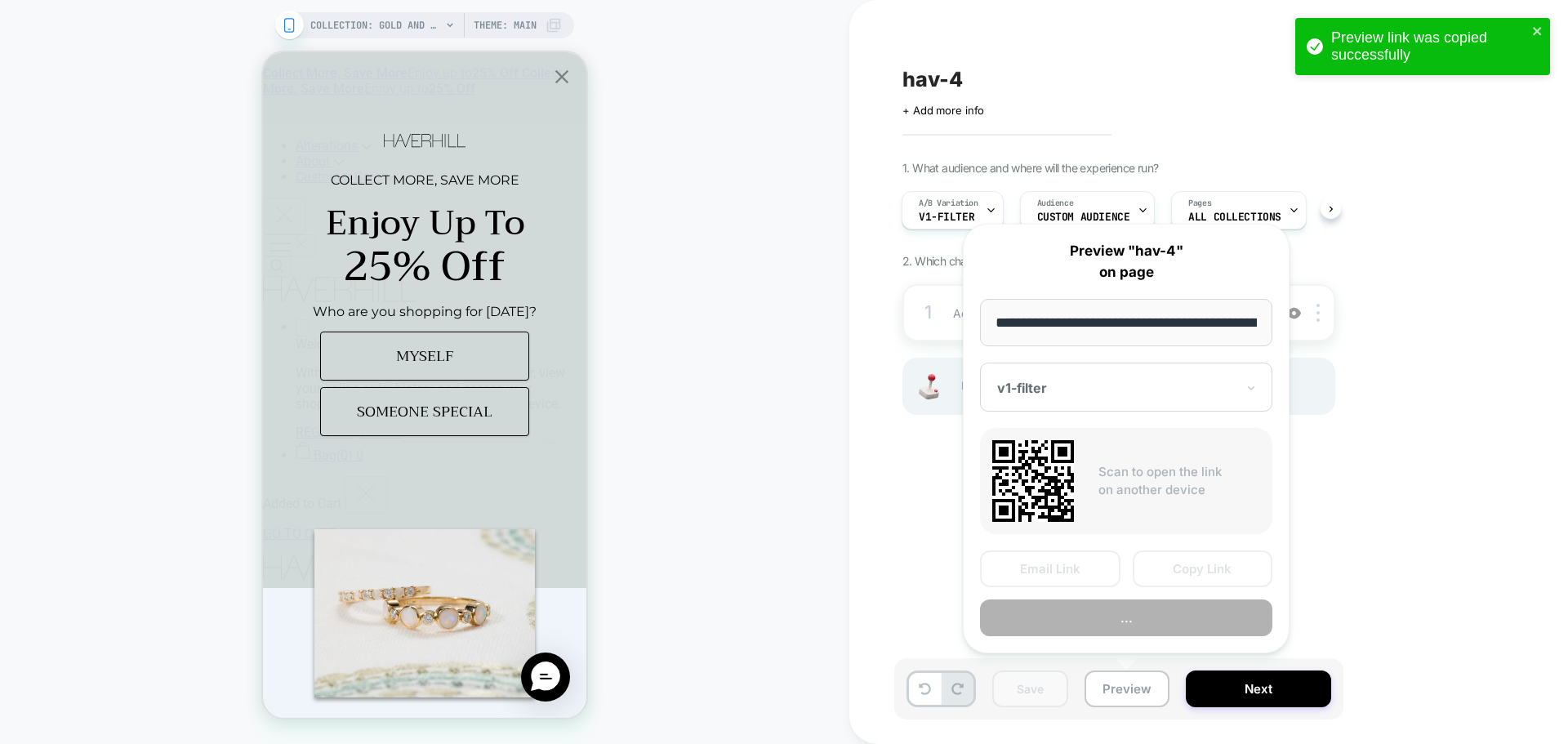
scroll to position [0, 149]
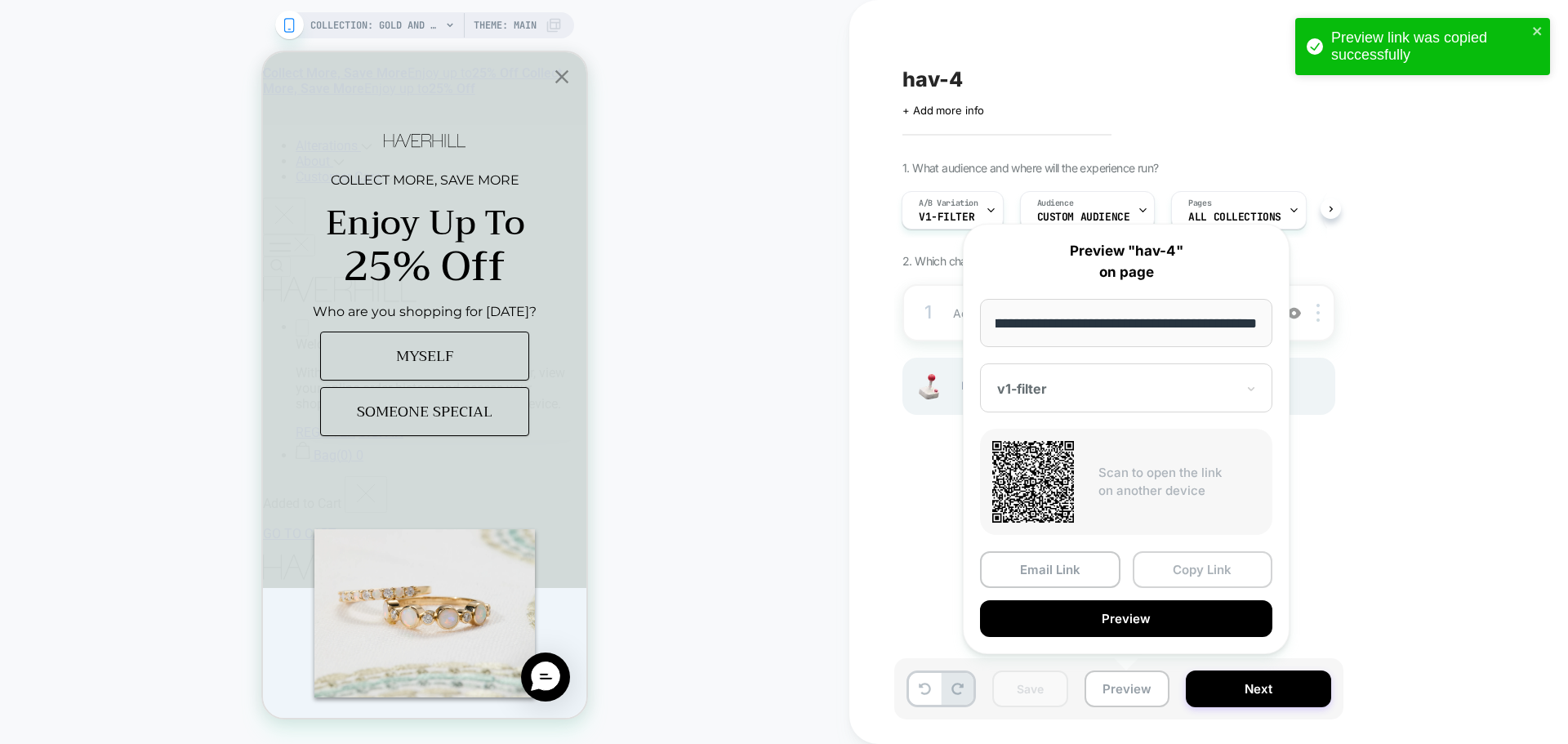
click at [1223, 580] on button "Copy Link" at bounding box center [1202, 570] width 141 height 37
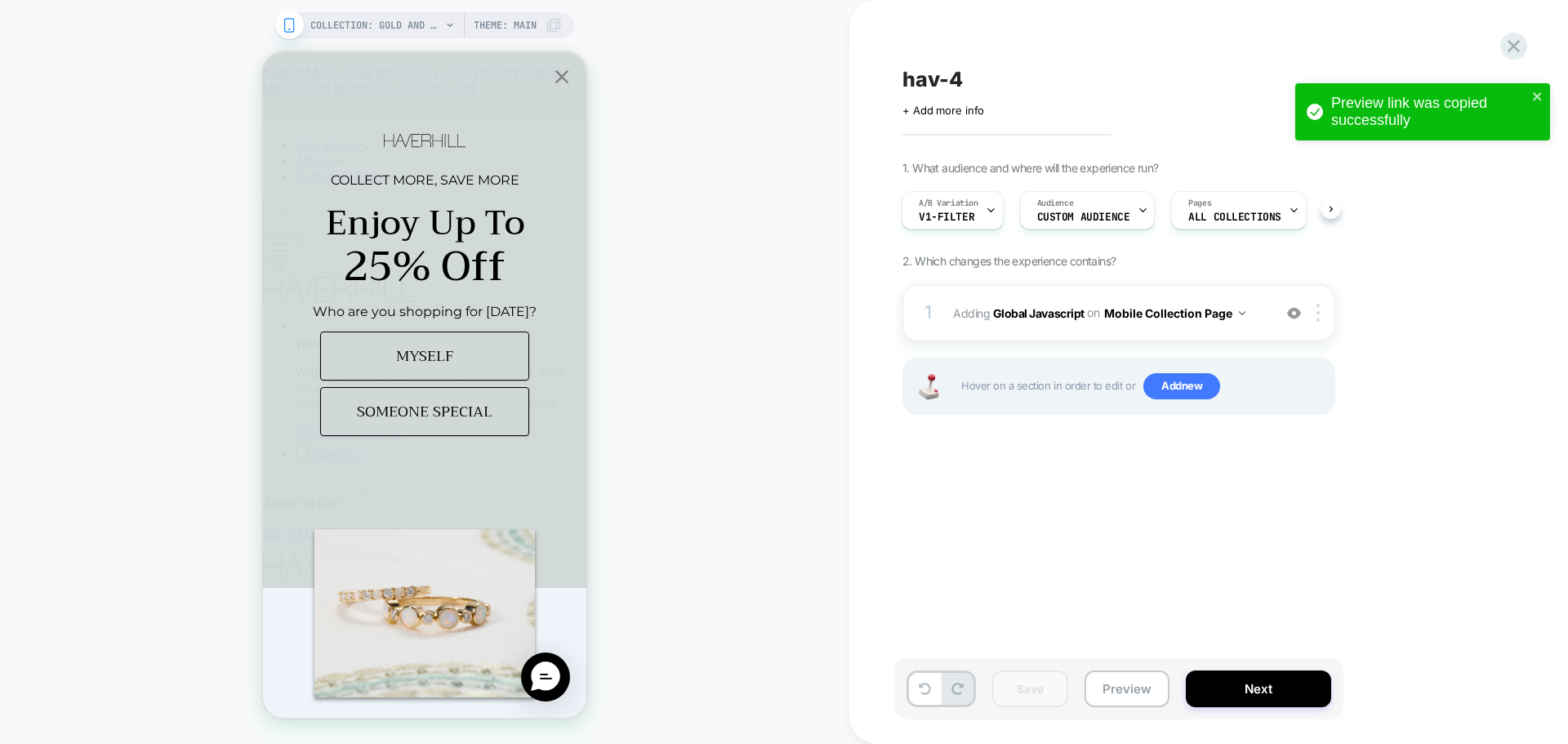
click at [942, 89] on span "hav-4" at bounding box center [932, 79] width 60 height 25
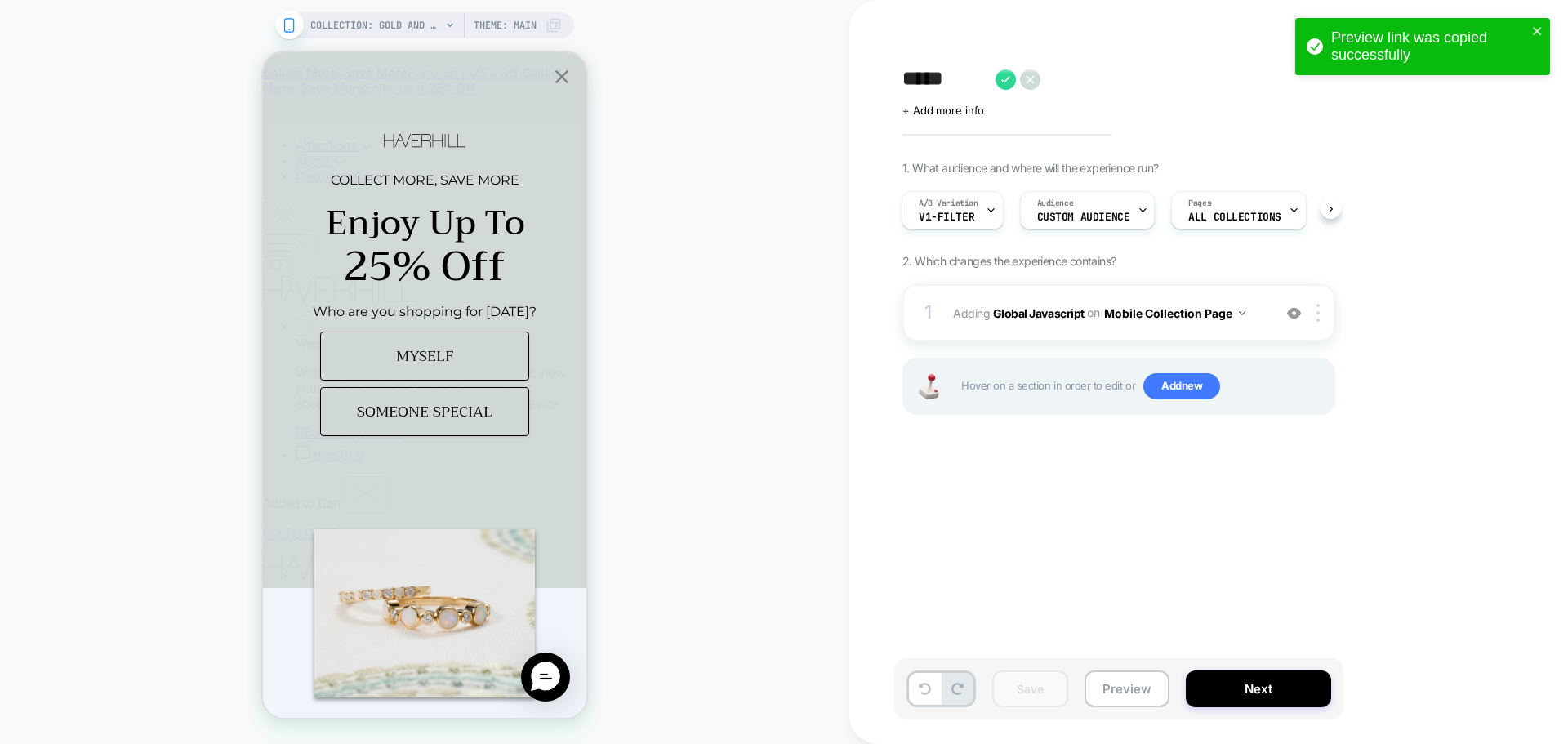
click at [940, 90] on textarea "*****" at bounding box center [945, 79] width 85 height 25
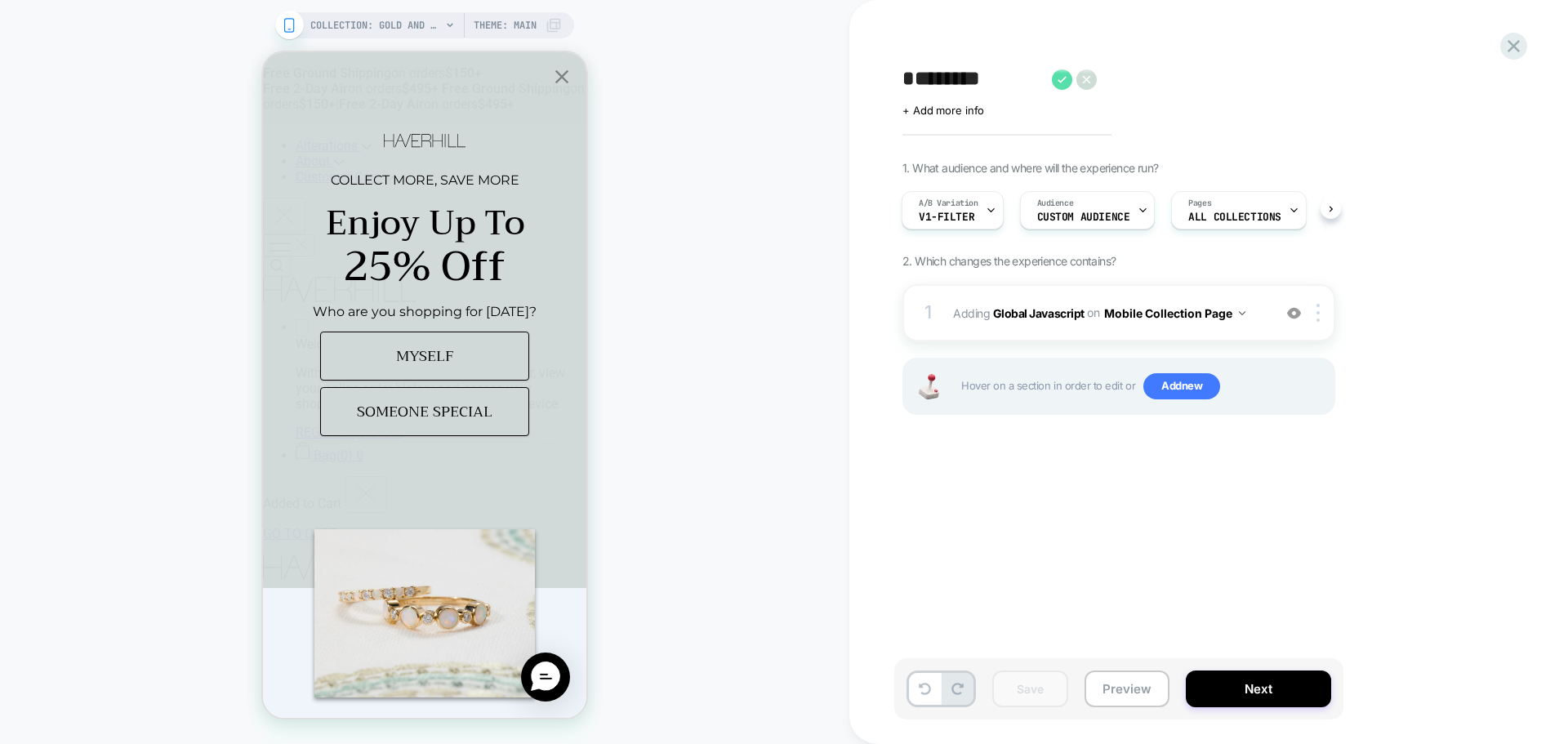
type textarea "********"
click at [1063, 76] on icon at bounding box center [1062, 79] width 20 height 20
click at [1061, 680] on button "Save" at bounding box center [1029, 689] width 75 height 37
